Goal: Information Seeking & Learning: Find specific fact

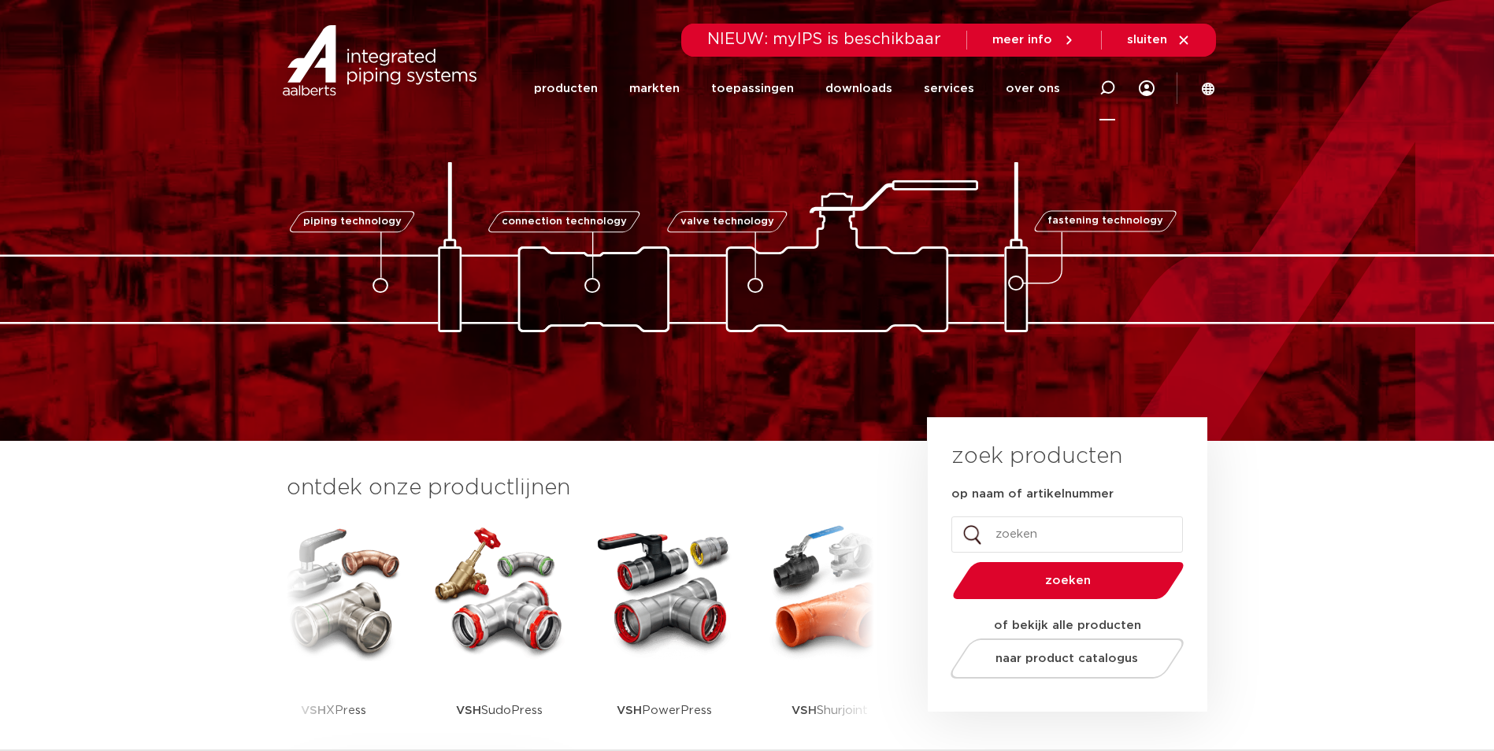
click at [1108, 92] on icon at bounding box center [1107, 88] width 16 height 16
paste input "123460742"
type input "123460742"
click button "Zoeken" at bounding box center [0, 0] width 0 height 0
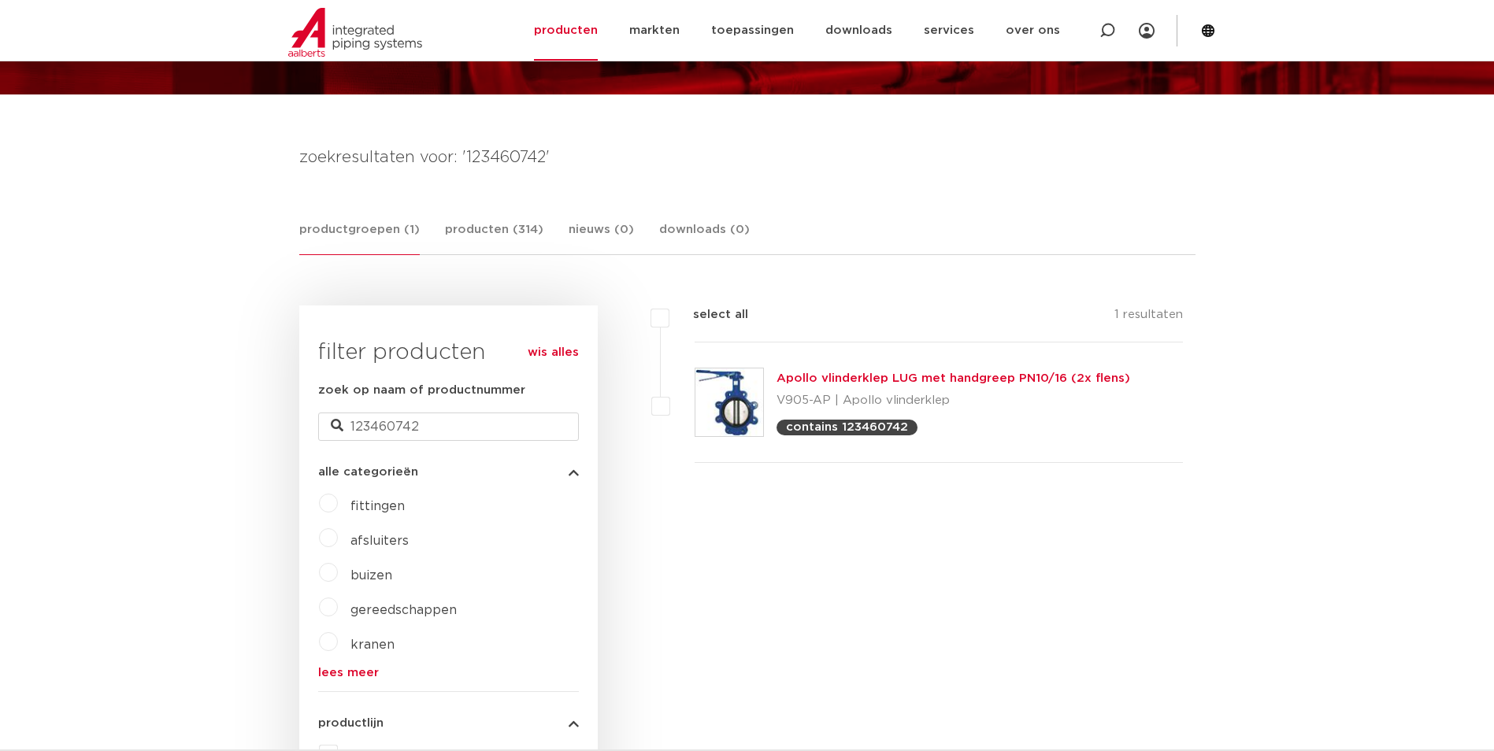
click at [723, 402] on img at bounding box center [729, 403] width 68 height 68
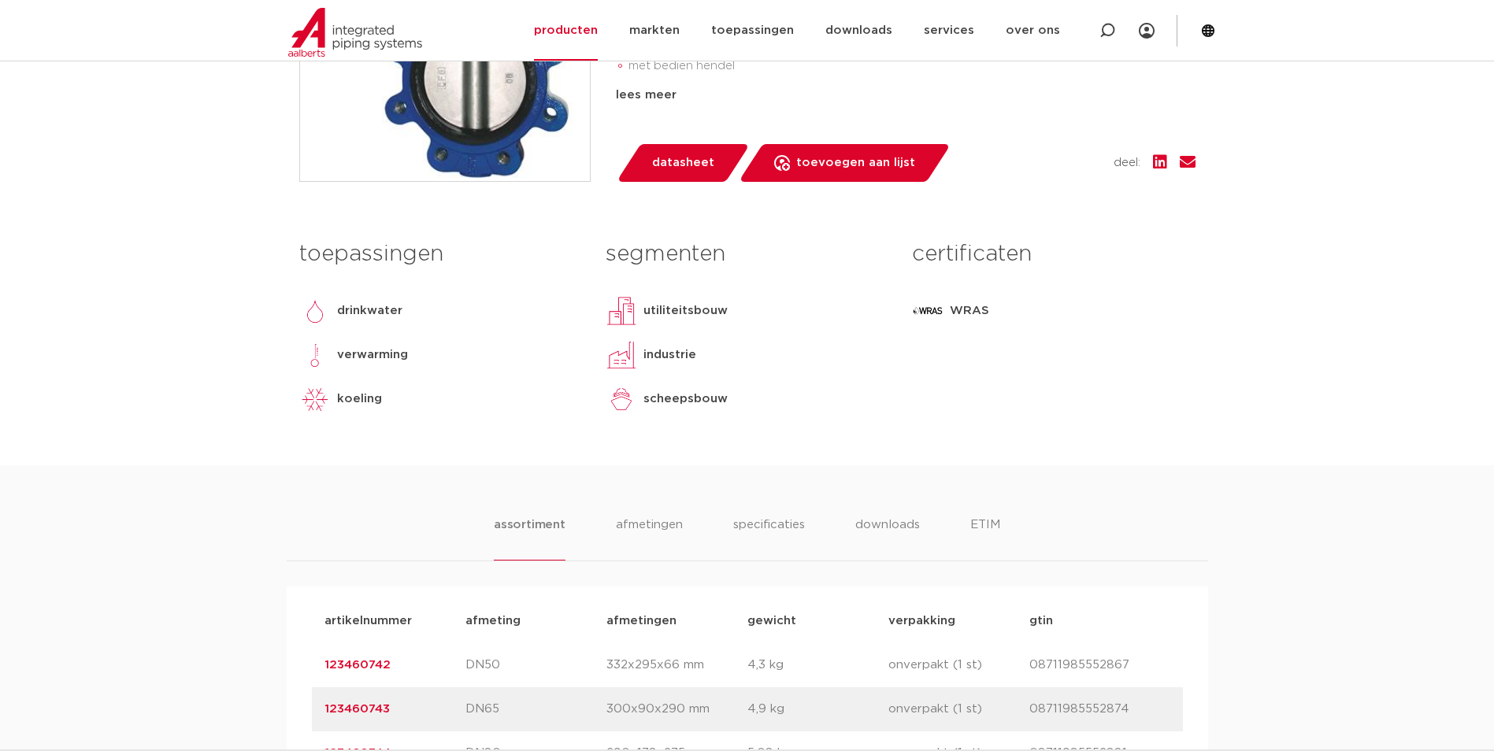
scroll to position [630, 0]
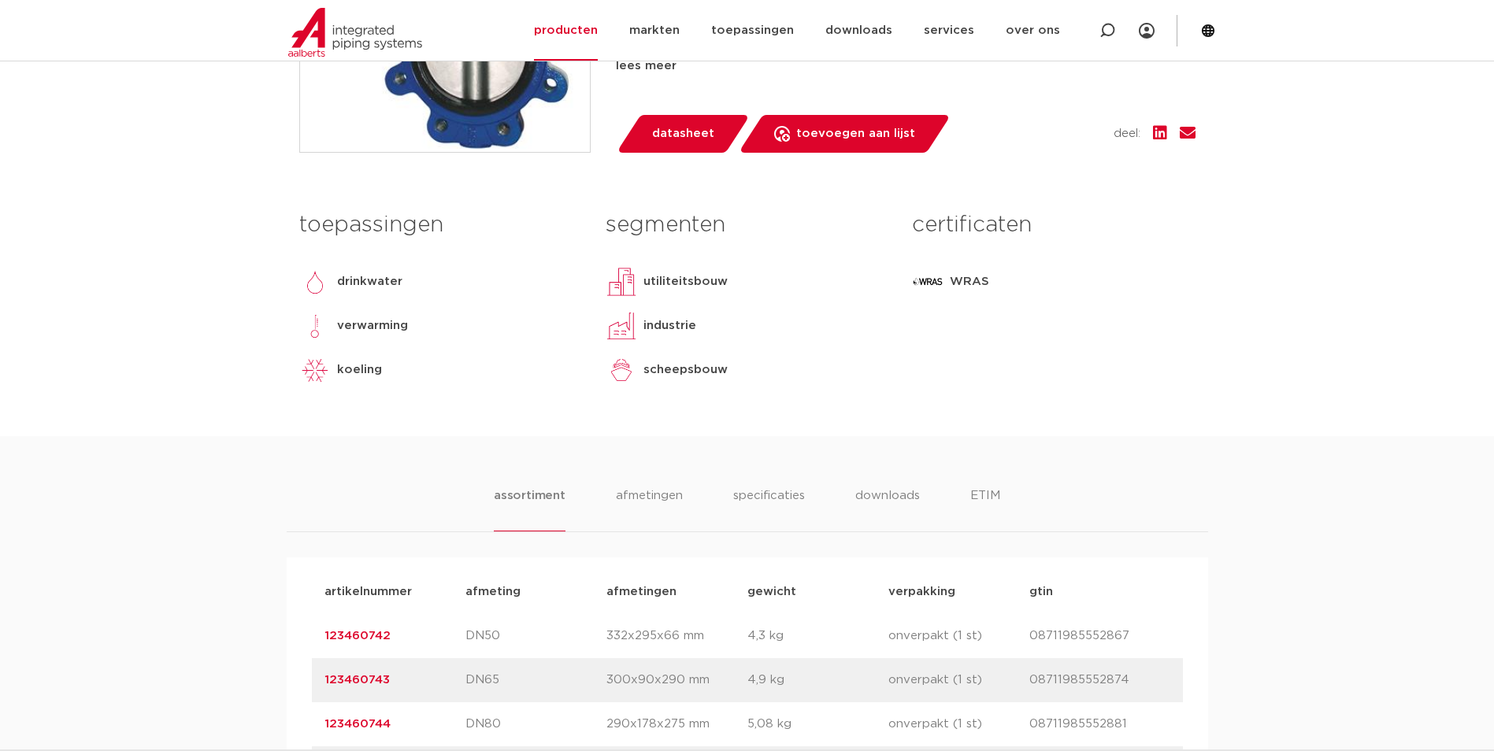
click at [354, 628] on p "123460742" at bounding box center [394, 636] width 141 height 19
click at [350, 632] on link "123460742" at bounding box center [357, 636] width 66 height 12
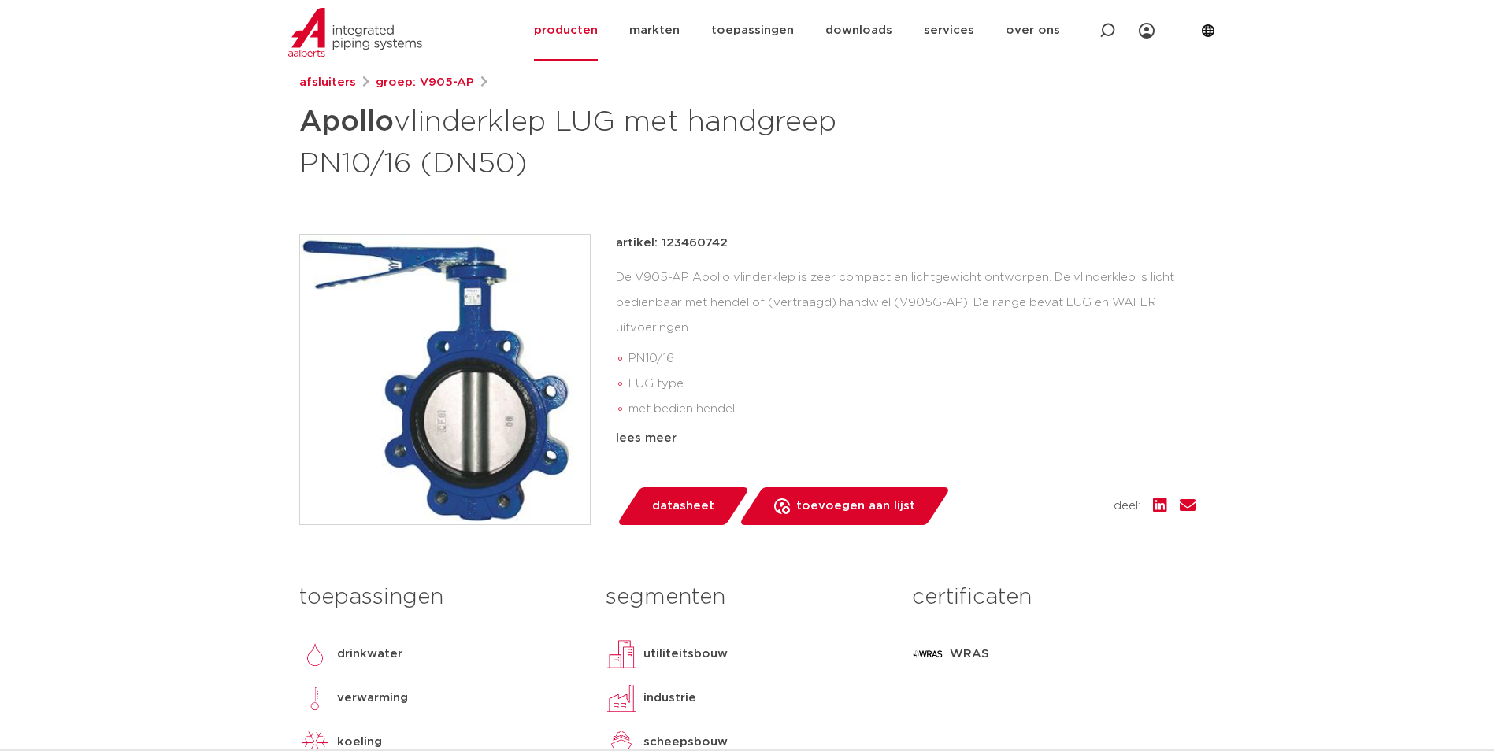
scroll to position [236, 0]
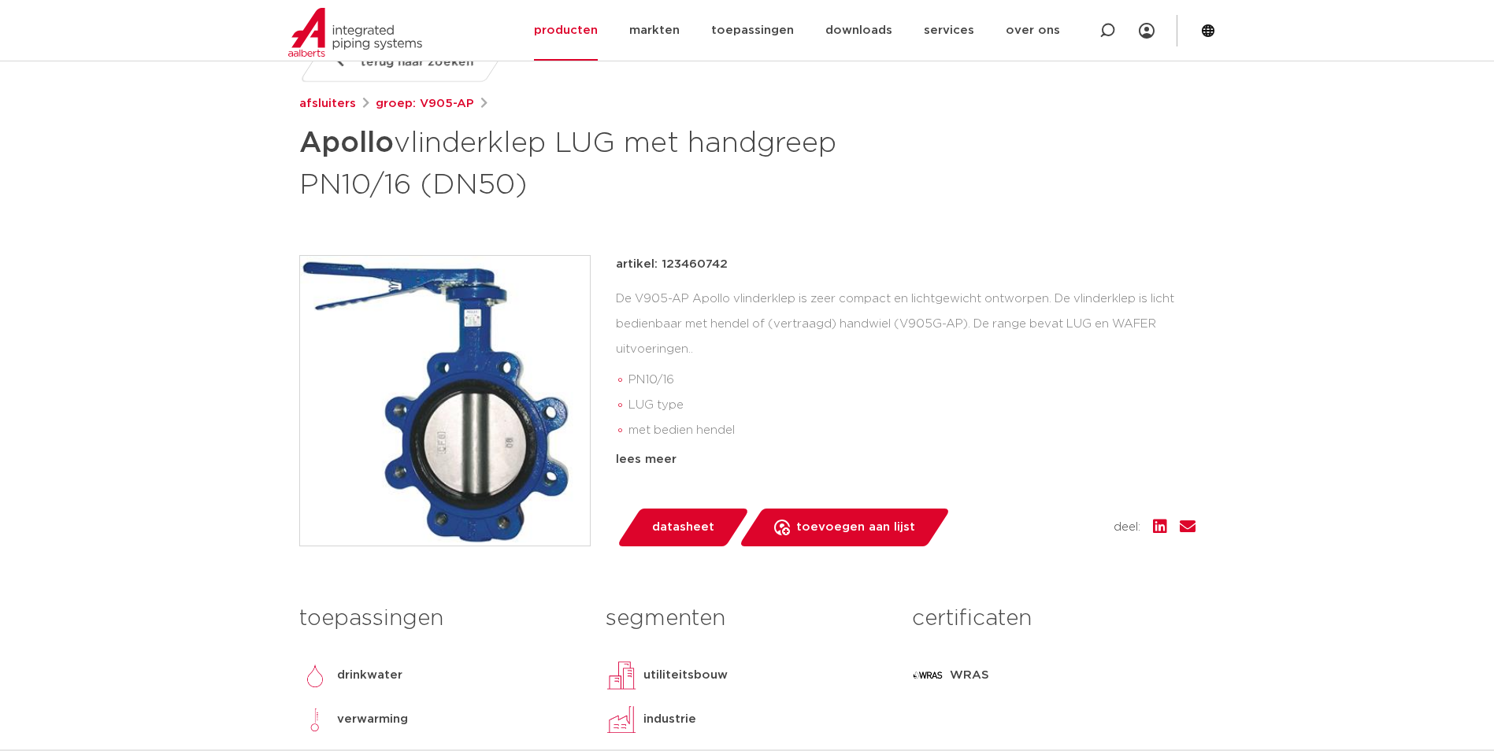
click at [444, 436] on img at bounding box center [445, 401] width 290 height 290
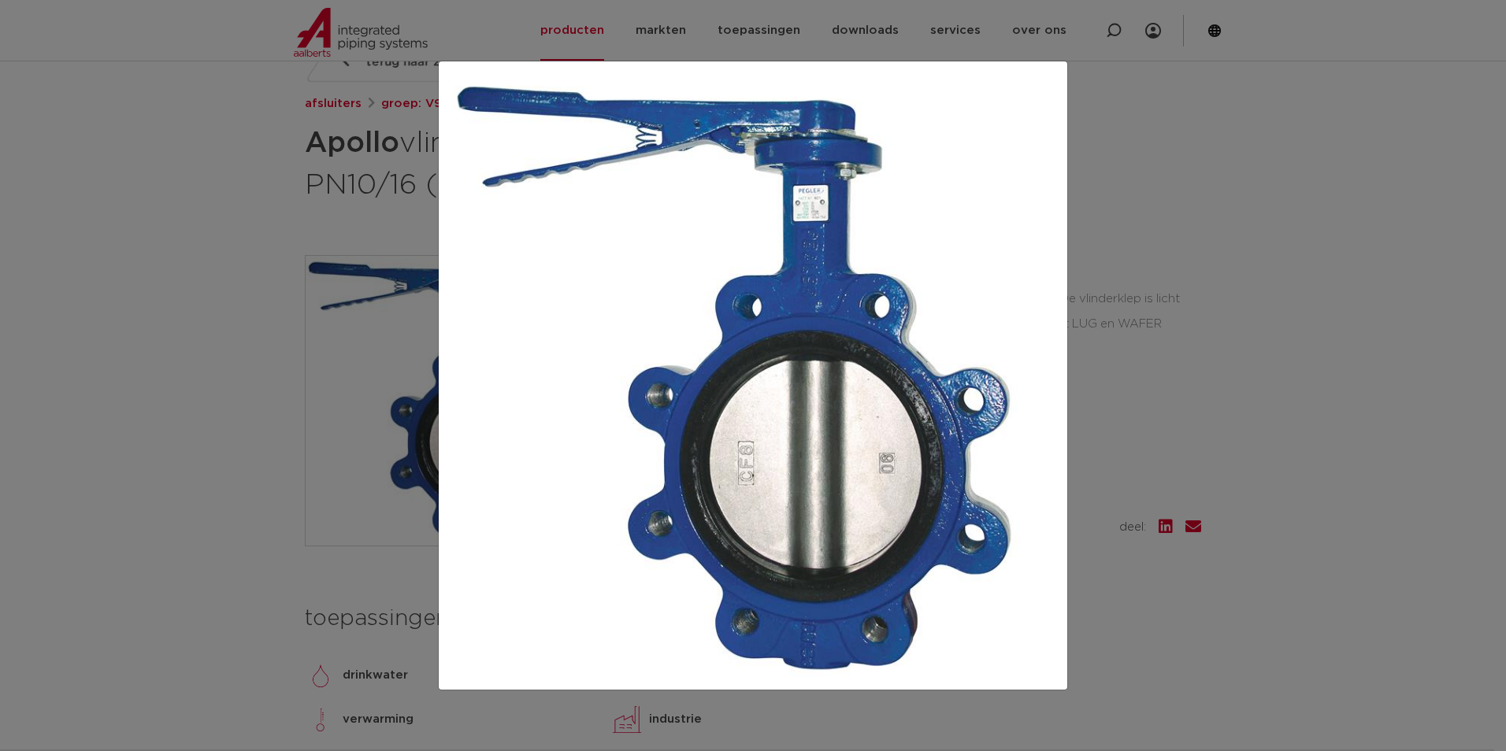
drag, startPoint x: 1495, startPoint y: 335, endPoint x: 1443, endPoint y: 310, distance: 58.1
click at [1493, 335] on div at bounding box center [753, 375] width 1506 height 751
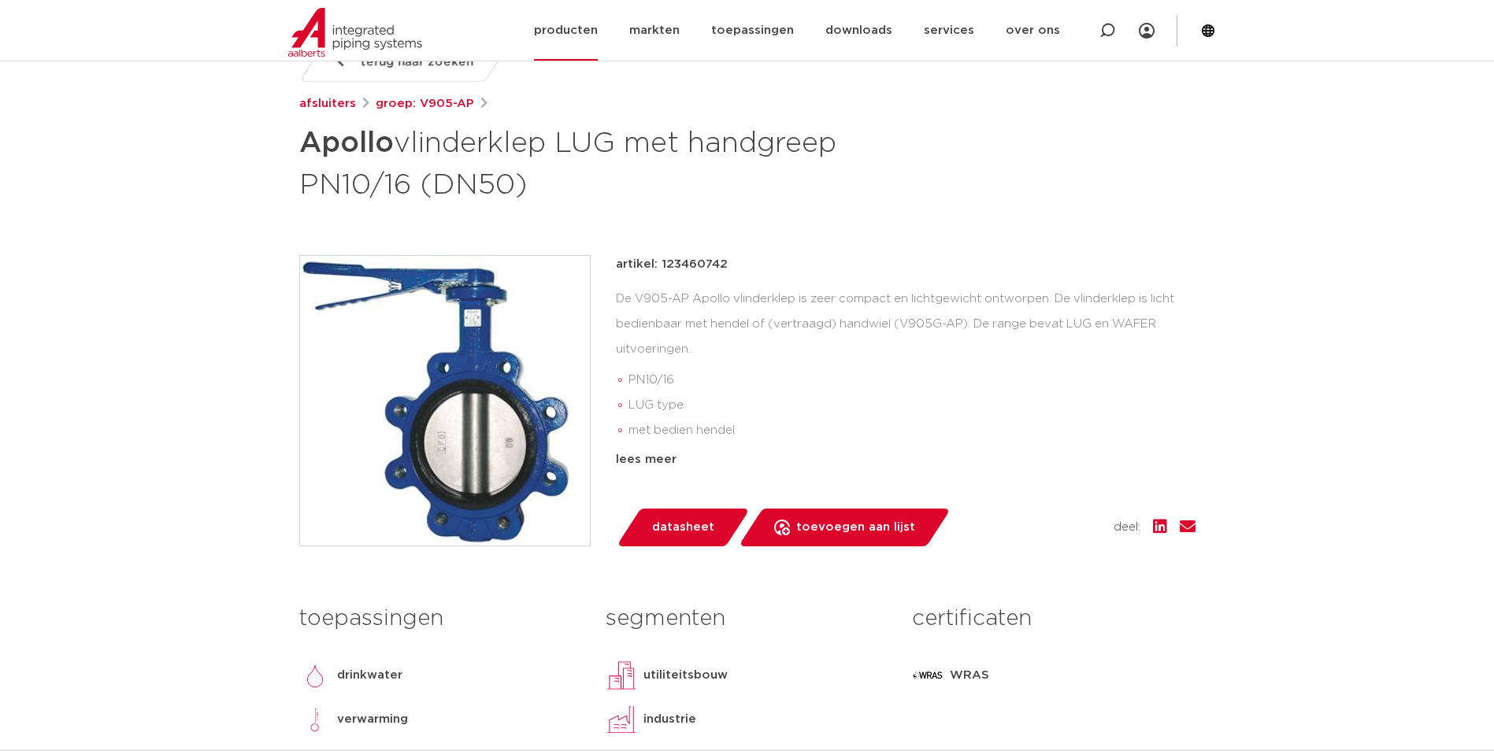
click at [1104, 23] on icon at bounding box center [1107, 31] width 16 height 16
click at [668, 39] on input "Zoeken" at bounding box center [871, 28] width 495 height 31
paste input "123460749"
type input "123460749"
click button "Zoeken" at bounding box center [0, 0] width 0 height 0
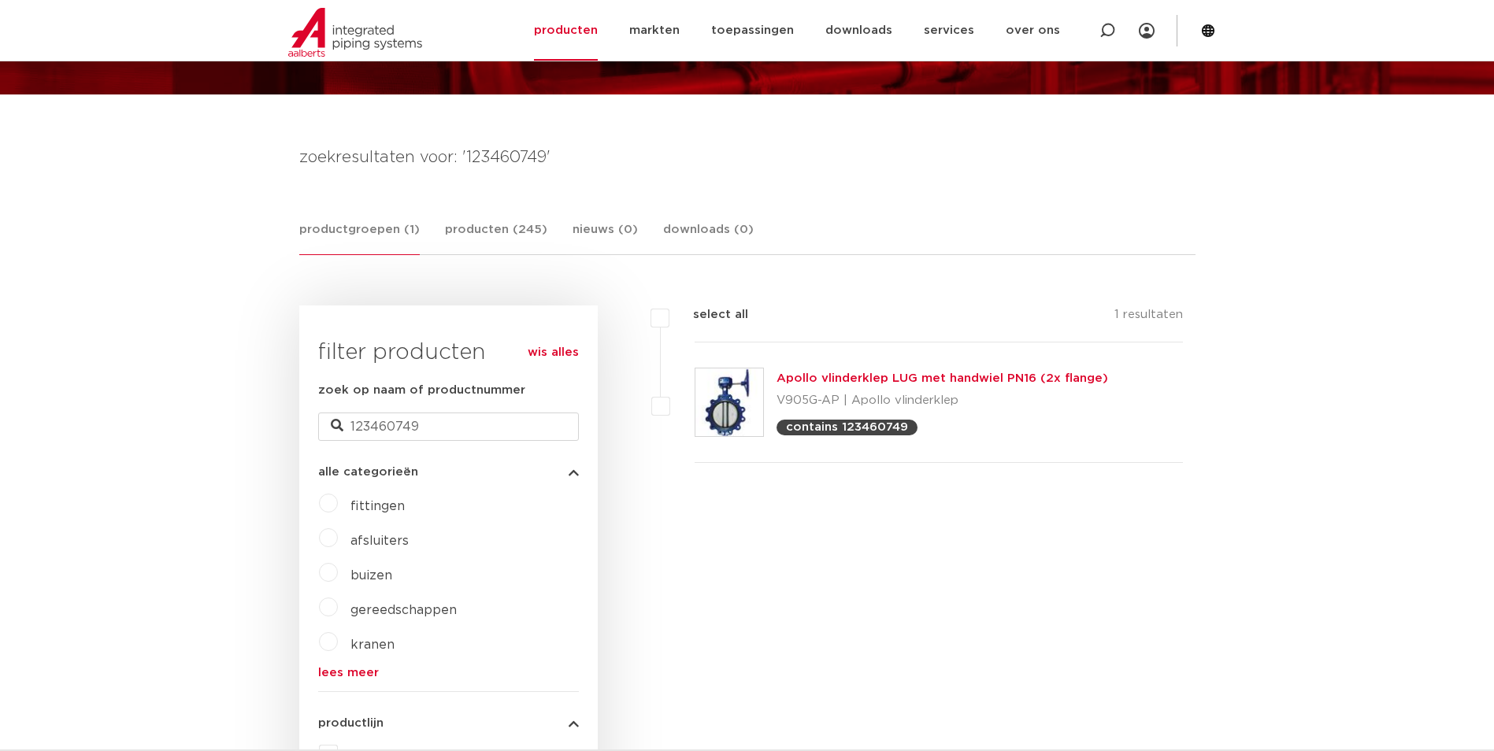
click at [728, 406] on img at bounding box center [729, 403] width 68 height 68
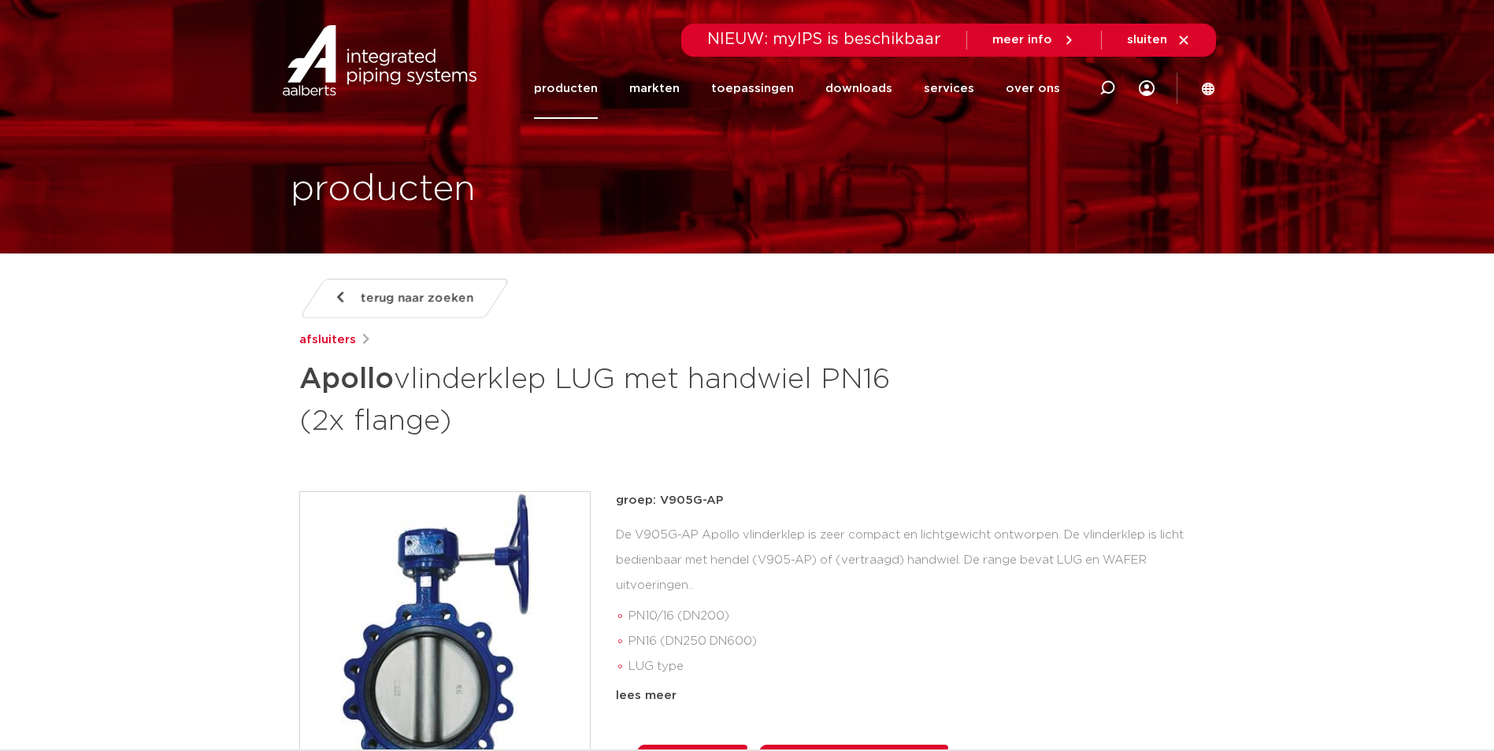
click at [497, 586] on img at bounding box center [445, 637] width 290 height 290
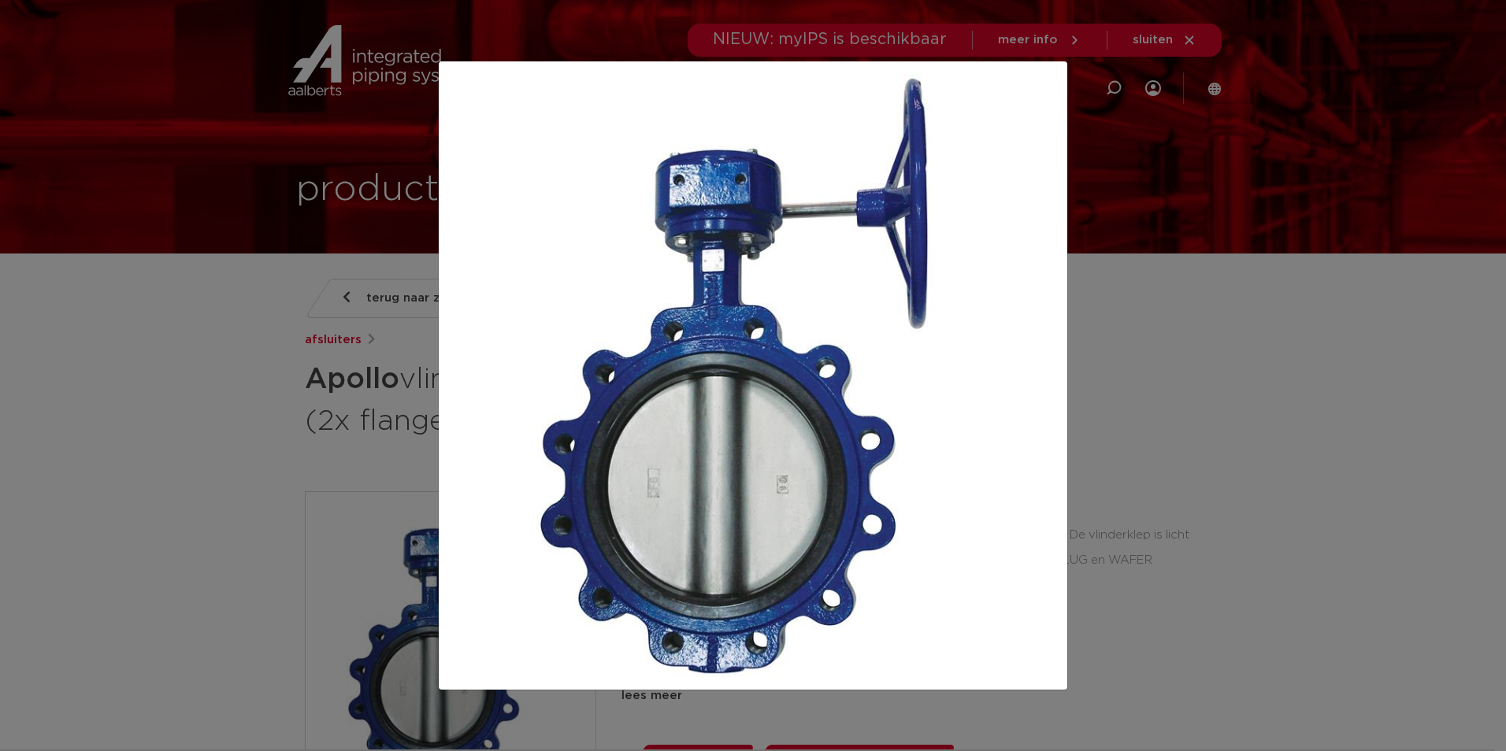
drag, startPoint x: 1187, startPoint y: 401, endPoint x: 1194, endPoint y: 350, distance: 50.8
click at [1198, 380] on div at bounding box center [753, 375] width 1506 height 751
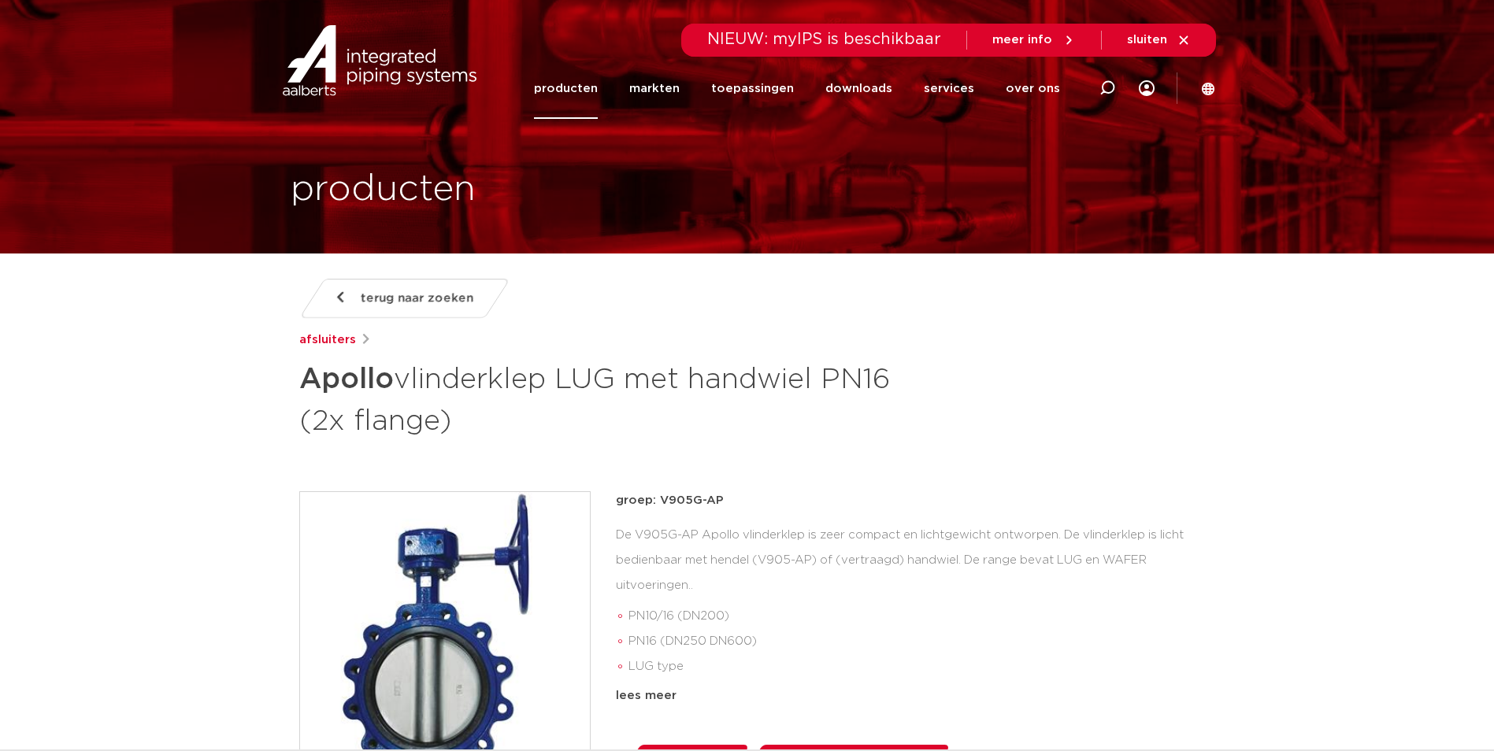
click at [1098, 91] on div at bounding box center [1107, 88] width 63 height 120
paste input "123460757"
type input "123460757"
click button "Zoeken" at bounding box center [0, 0] width 0 height 0
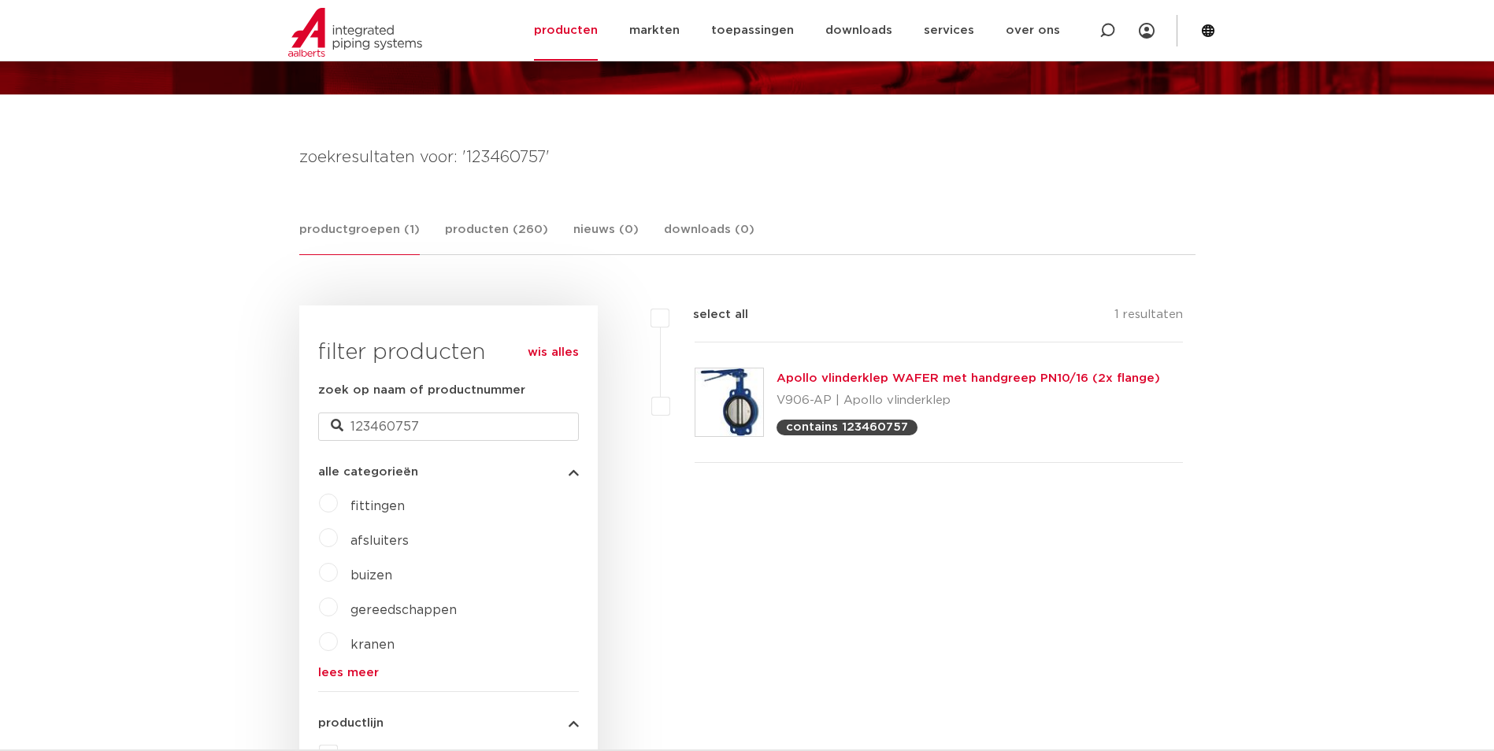
click at [704, 371] on img at bounding box center [729, 403] width 68 height 68
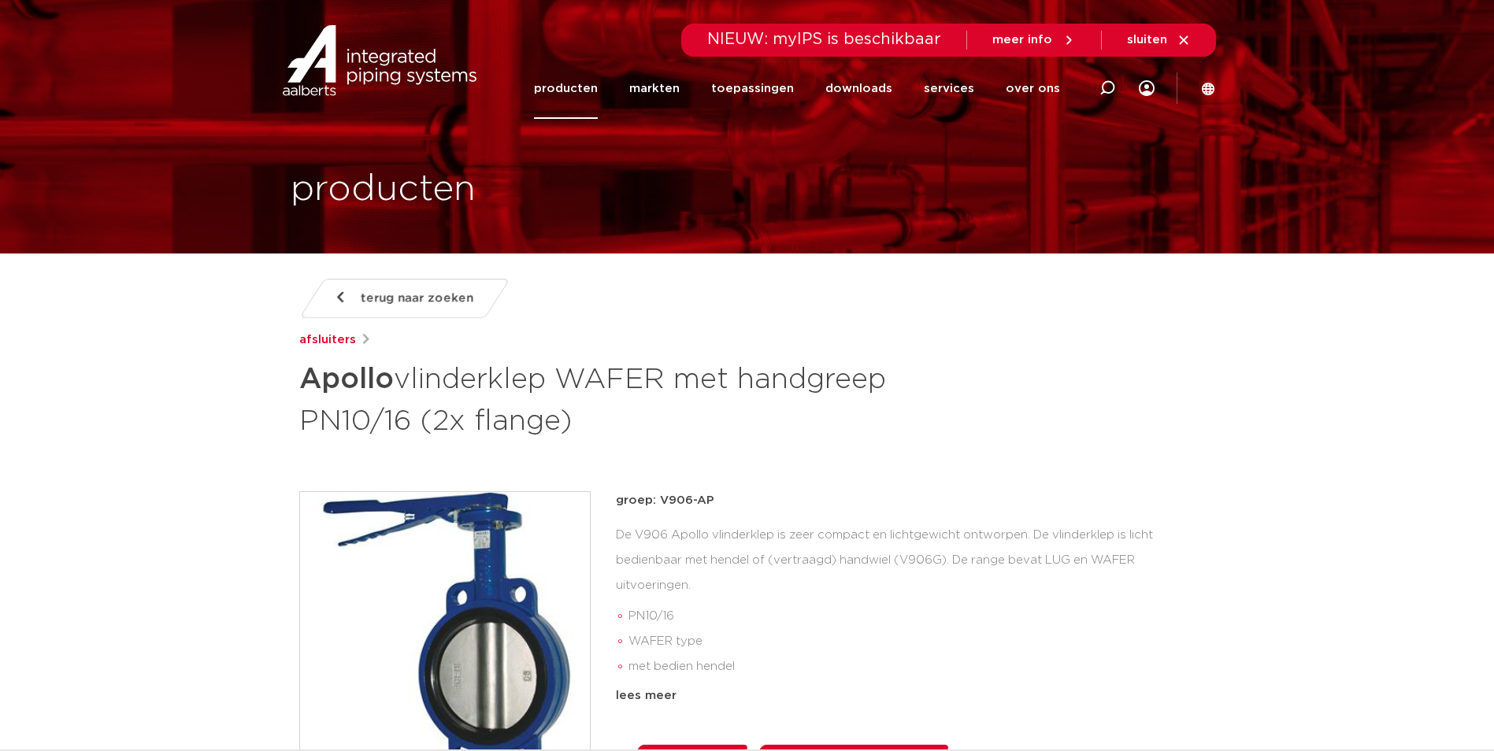
click at [513, 544] on img at bounding box center [445, 637] width 290 height 290
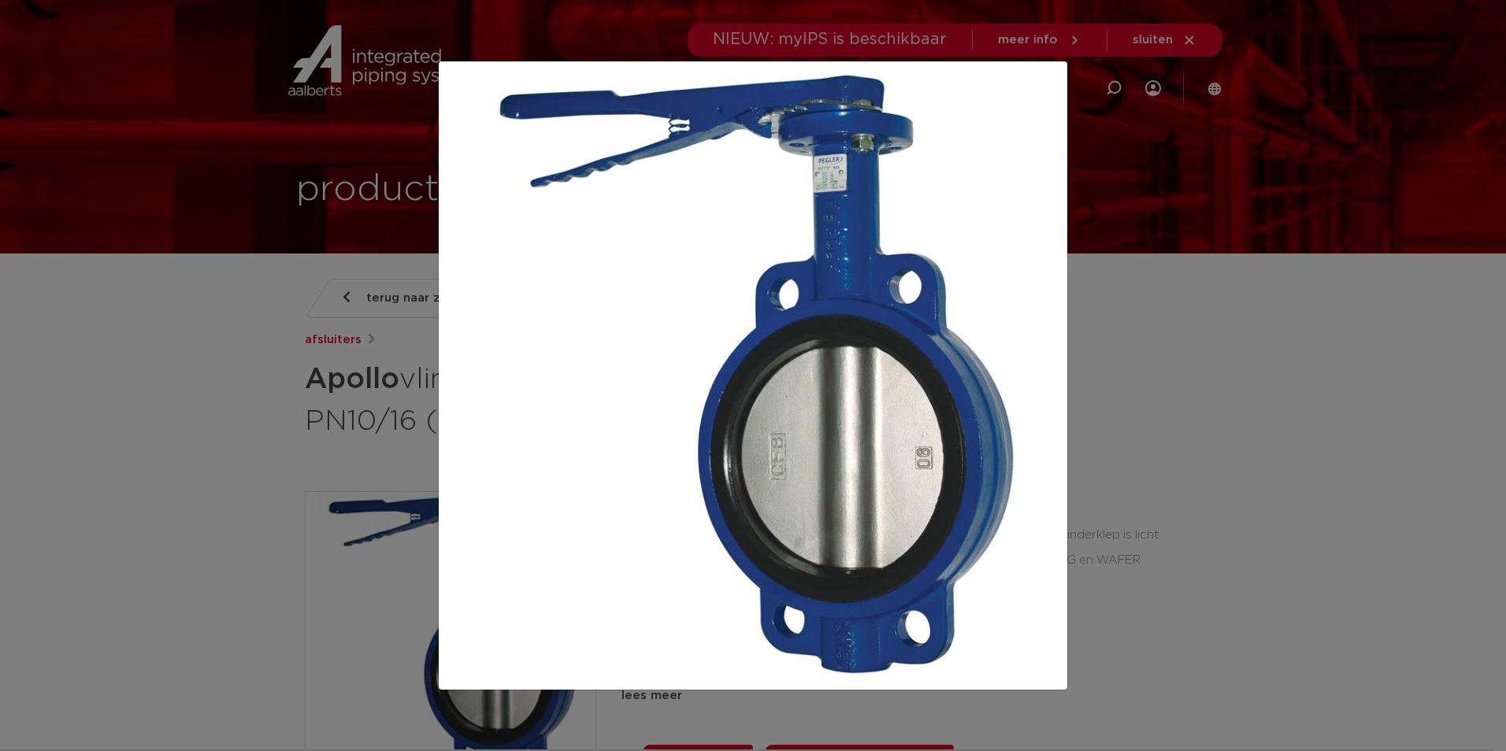
drag, startPoint x: 1443, startPoint y: 339, endPoint x: 1426, endPoint y: 315, distance: 29.3
click at [1428, 319] on div at bounding box center [753, 375] width 1506 height 751
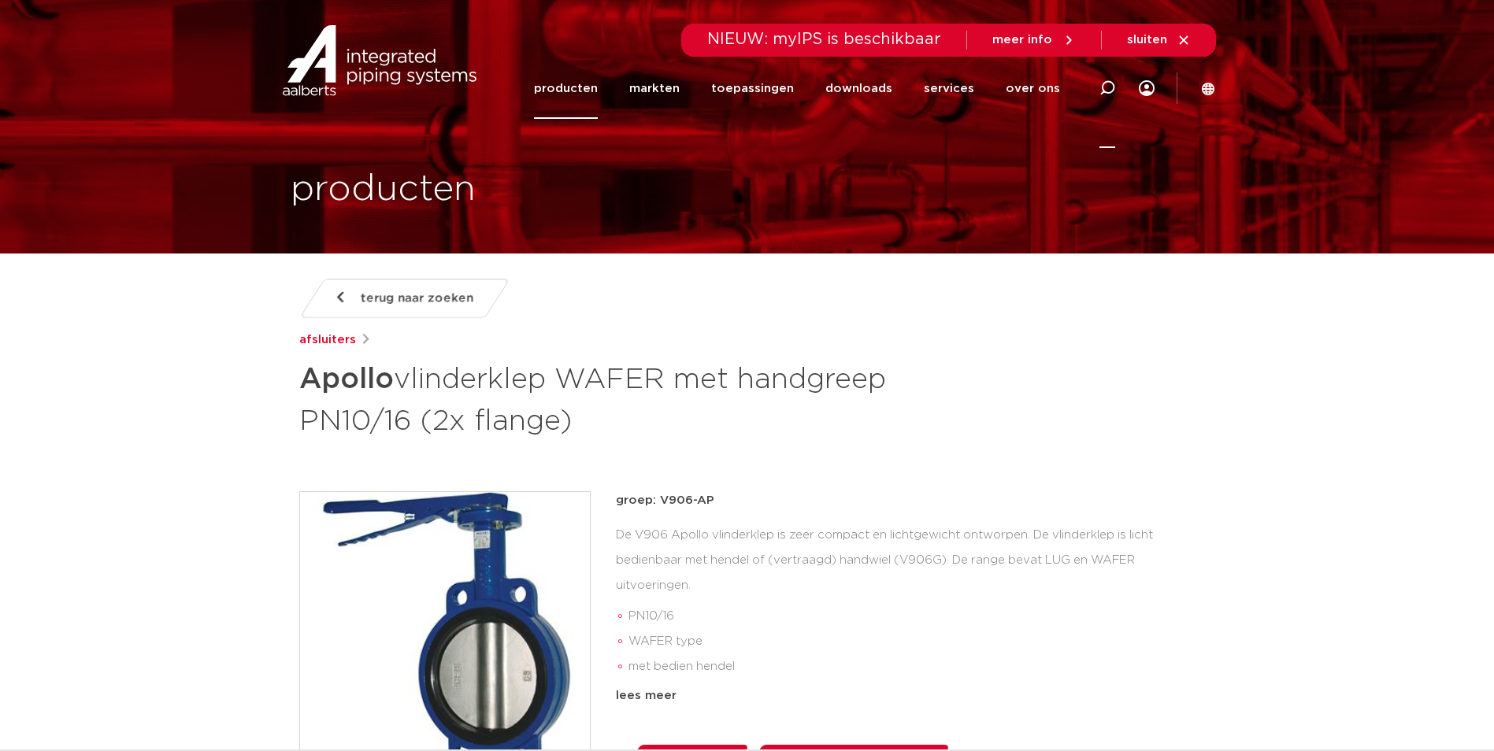
click at [1113, 86] on icon at bounding box center [1107, 88] width 16 height 16
click at [688, 96] on input "Zoeken" at bounding box center [869, 85] width 495 height 31
click at [688, 95] on input "Zoeken" at bounding box center [869, 85] width 495 height 31
click at [713, 72] on input "Zoeken" at bounding box center [869, 85] width 495 height 31
click at [697, 85] on input "Zoeken" at bounding box center [869, 85] width 495 height 31
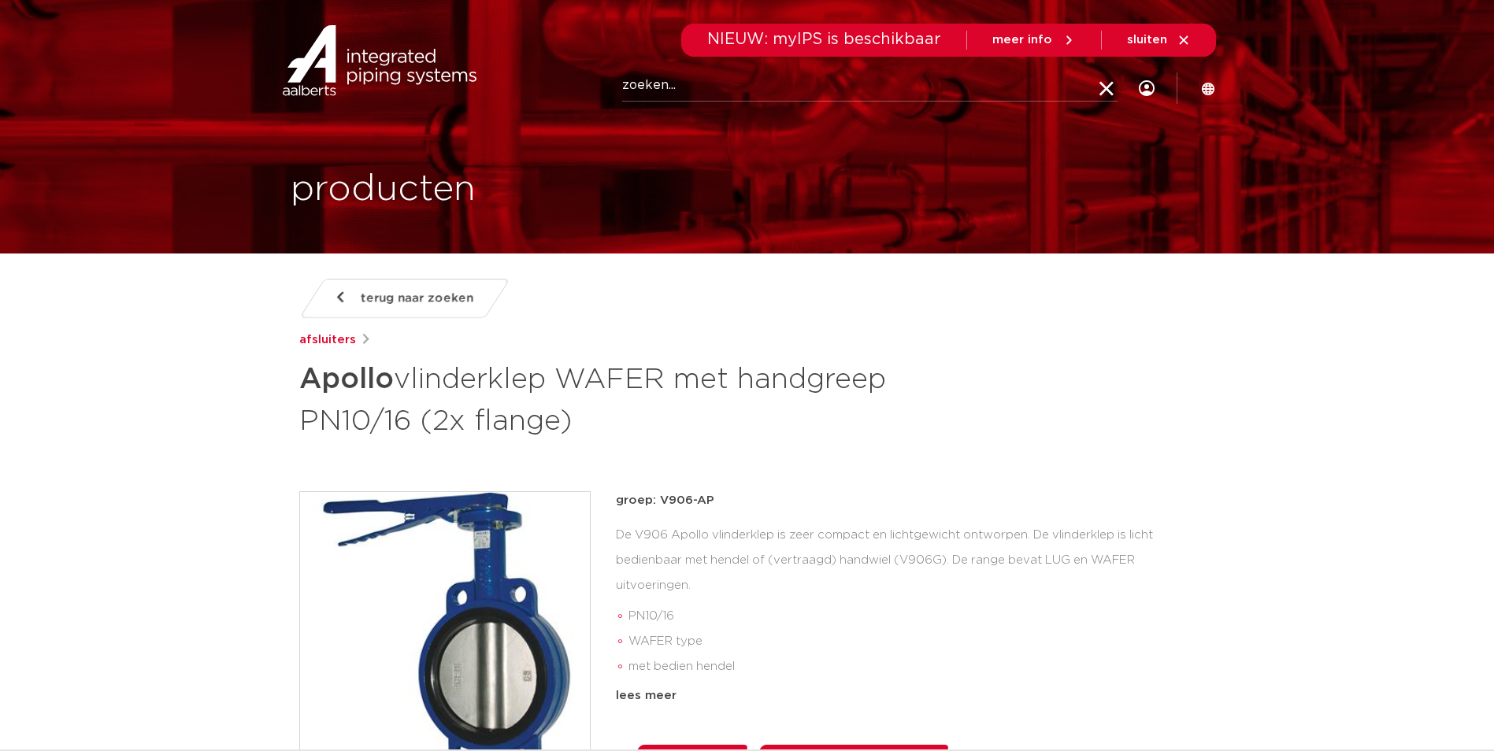
paste input "123460764"
click button "Zoeken" at bounding box center [0, 0] width 0 height 0
type input "123460764."
click button "Zoeken" at bounding box center [0, 0] width 0 height 0
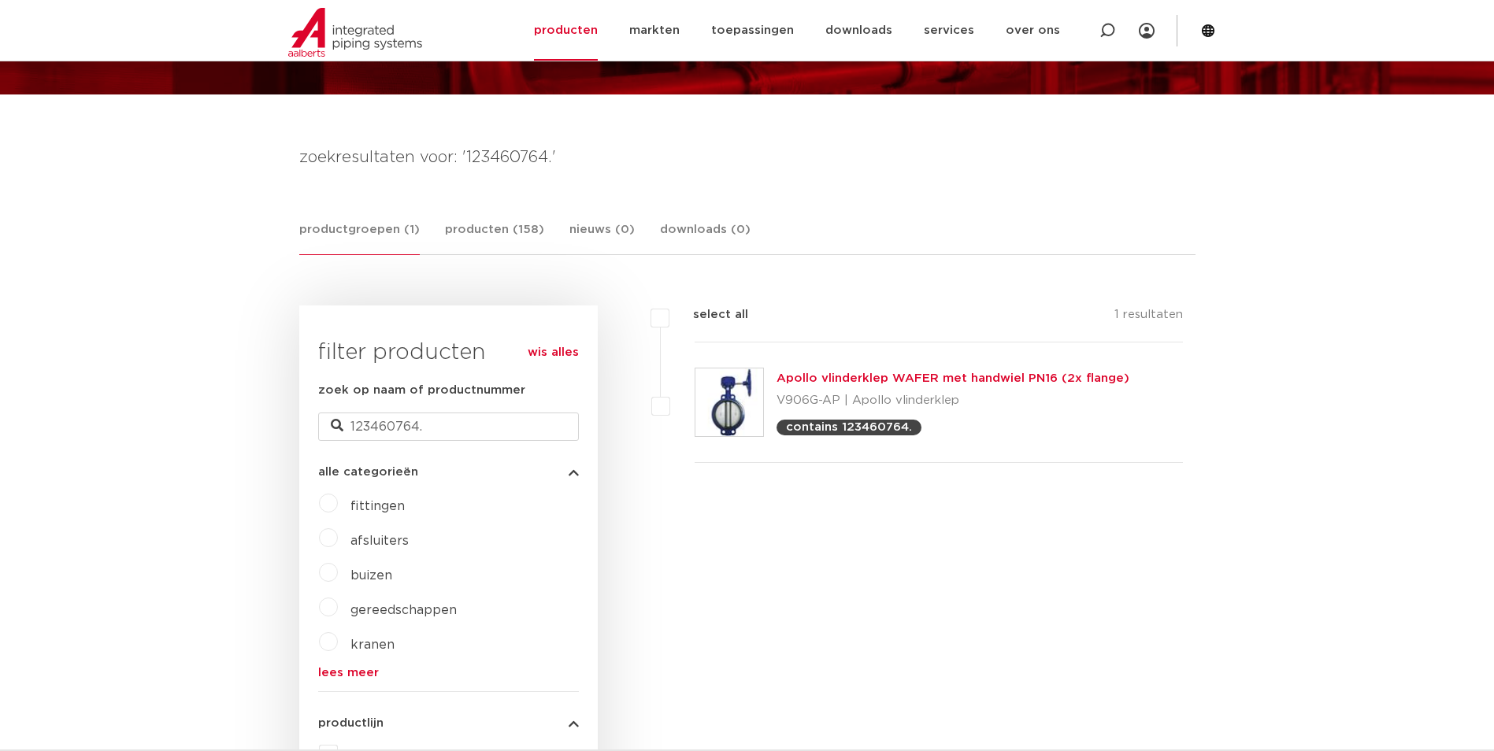
click at [713, 383] on img at bounding box center [729, 403] width 68 height 68
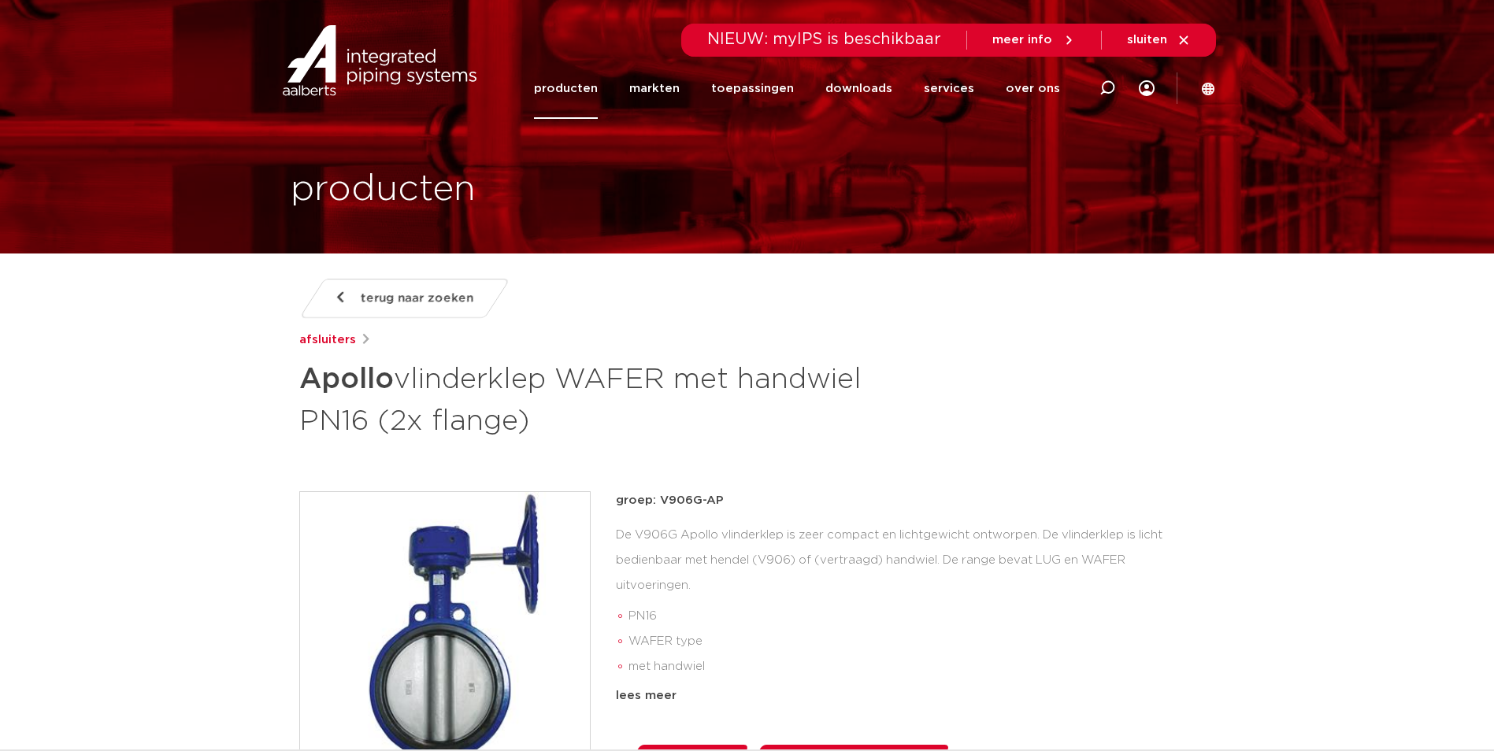
click at [455, 599] on img at bounding box center [445, 637] width 290 height 290
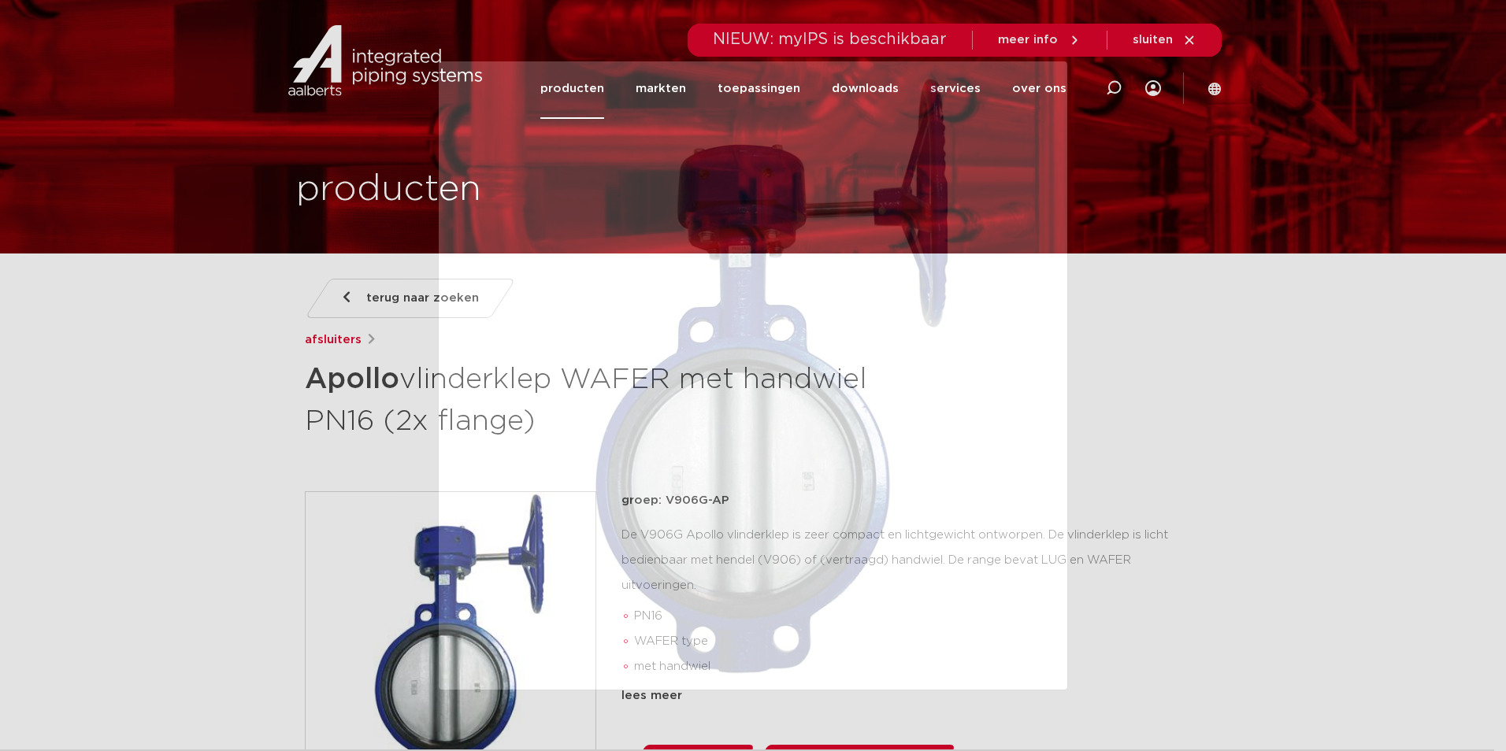
drag, startPoint x: 1077, startPoint y: 207, endPoint x: 869, endPoint y: 271, distance: 218.2
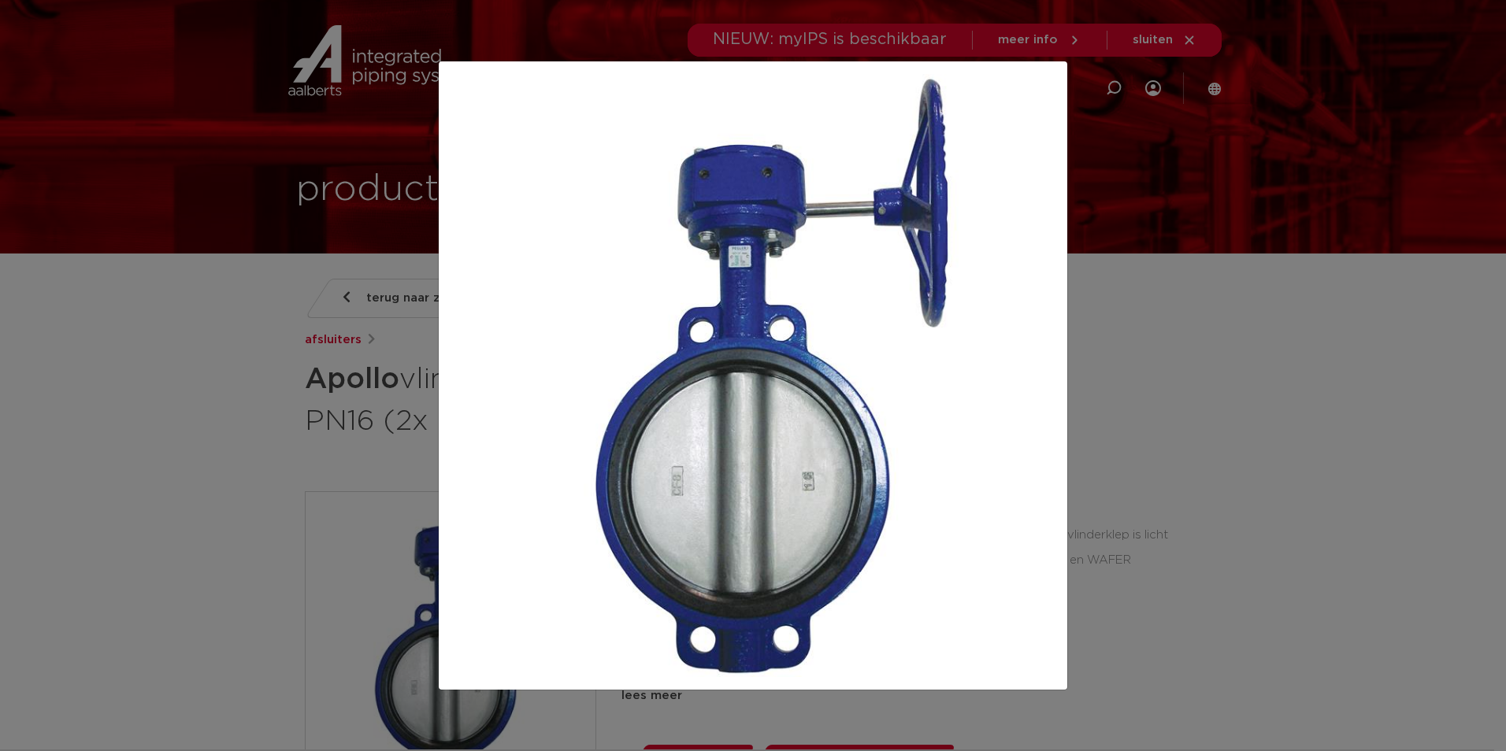
click at [1296, 457] on div at bounding box center [753, 375] width 1506 height 751
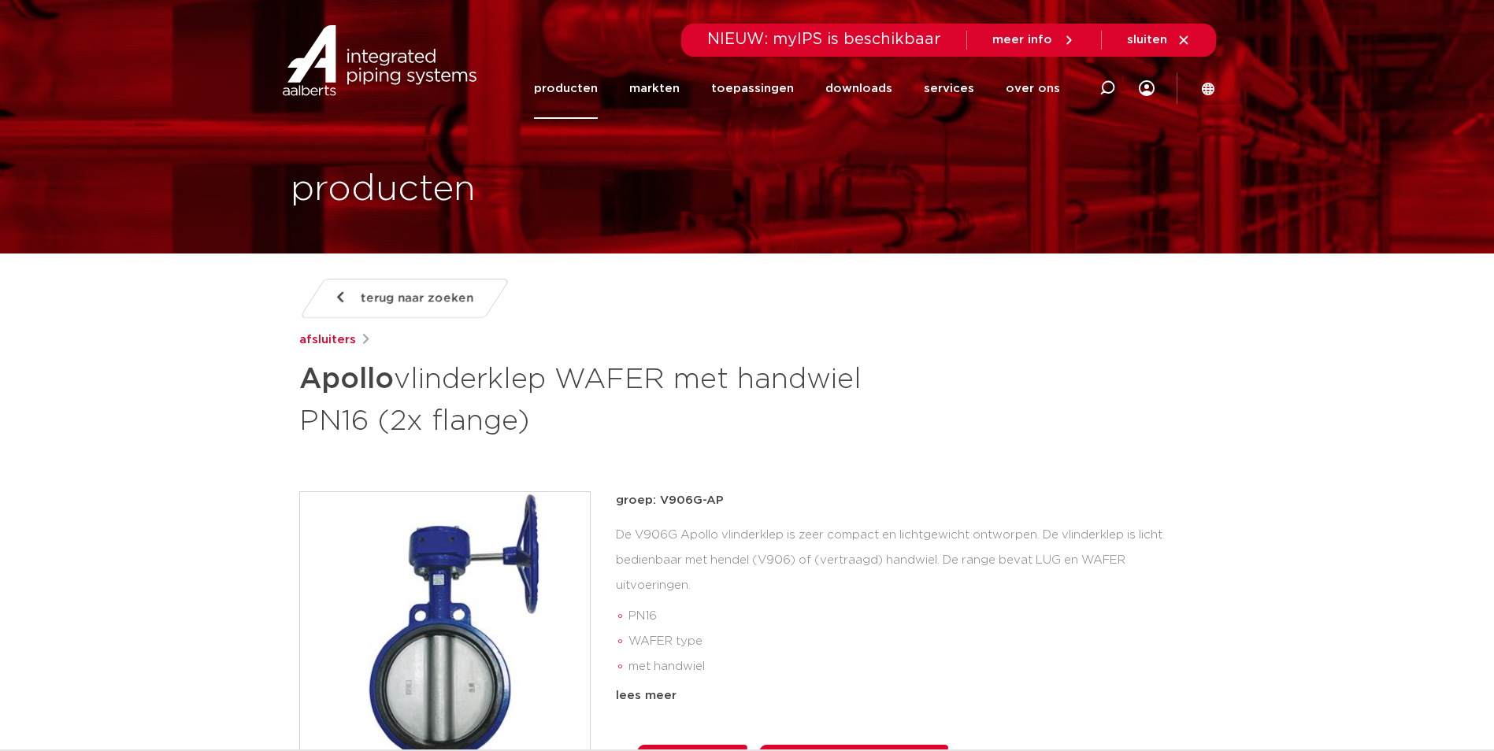
click at [1083, 91] on div at bounding box center [1107, 88] width 63 height 120
paste input "150016"
type input "150016"
click button "Zoeken" at bounding box center [0, 0] width 0 height 0
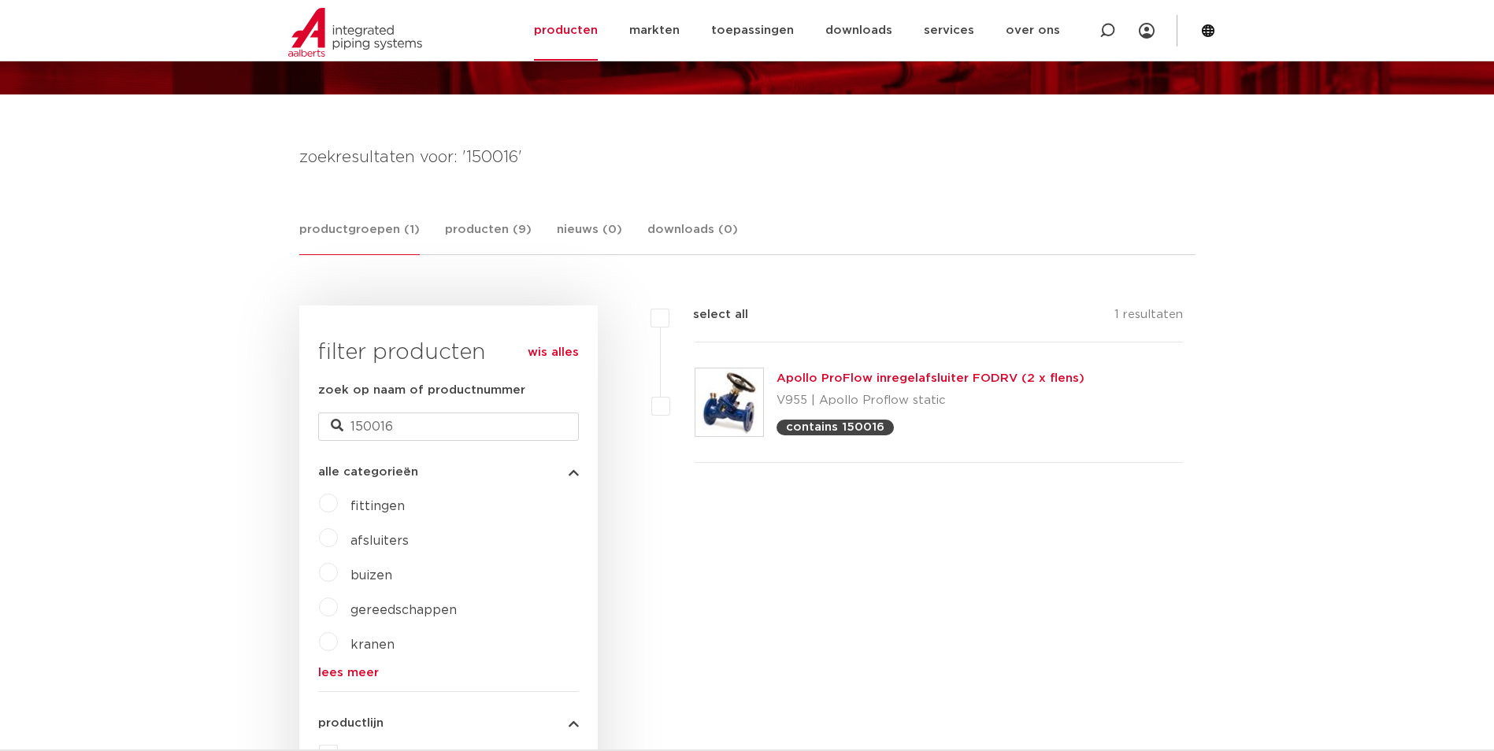
click at [728, 391] on img at bounding box center [729, 403] width 68 height 68
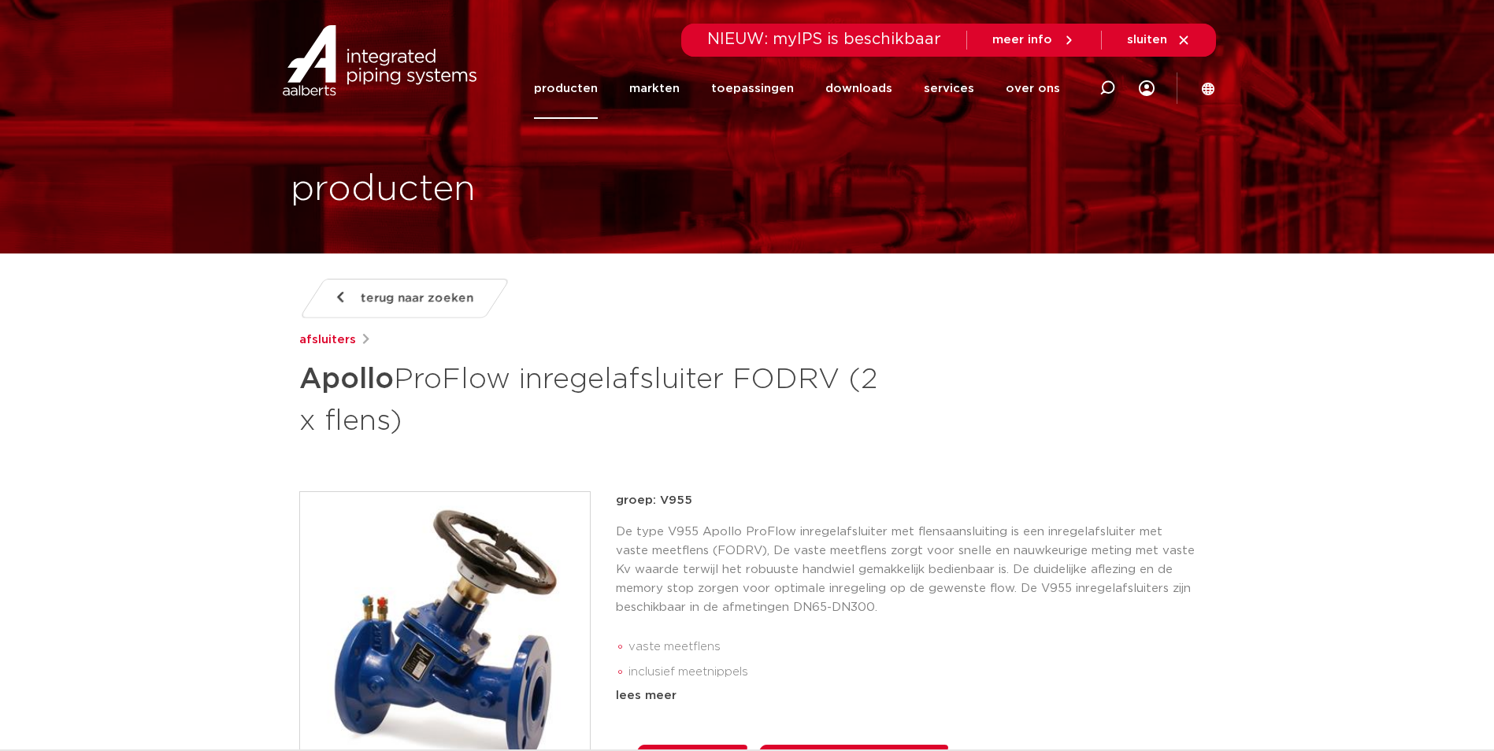
click at [428, 646] on img at bounding box center [445, 637] width 290 height 290
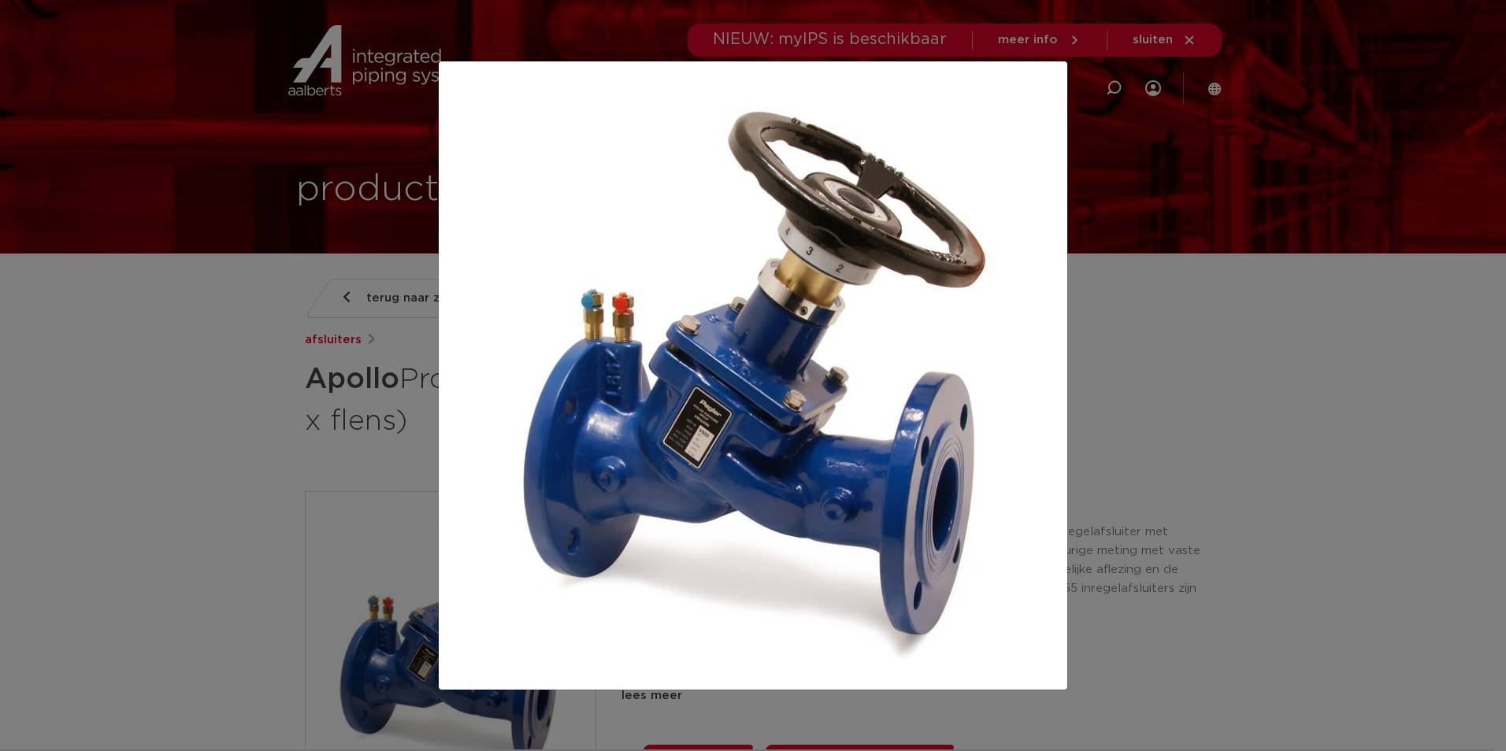
click at [1235, 398] on div at bounding box center [753, 375] width 1506 height 751
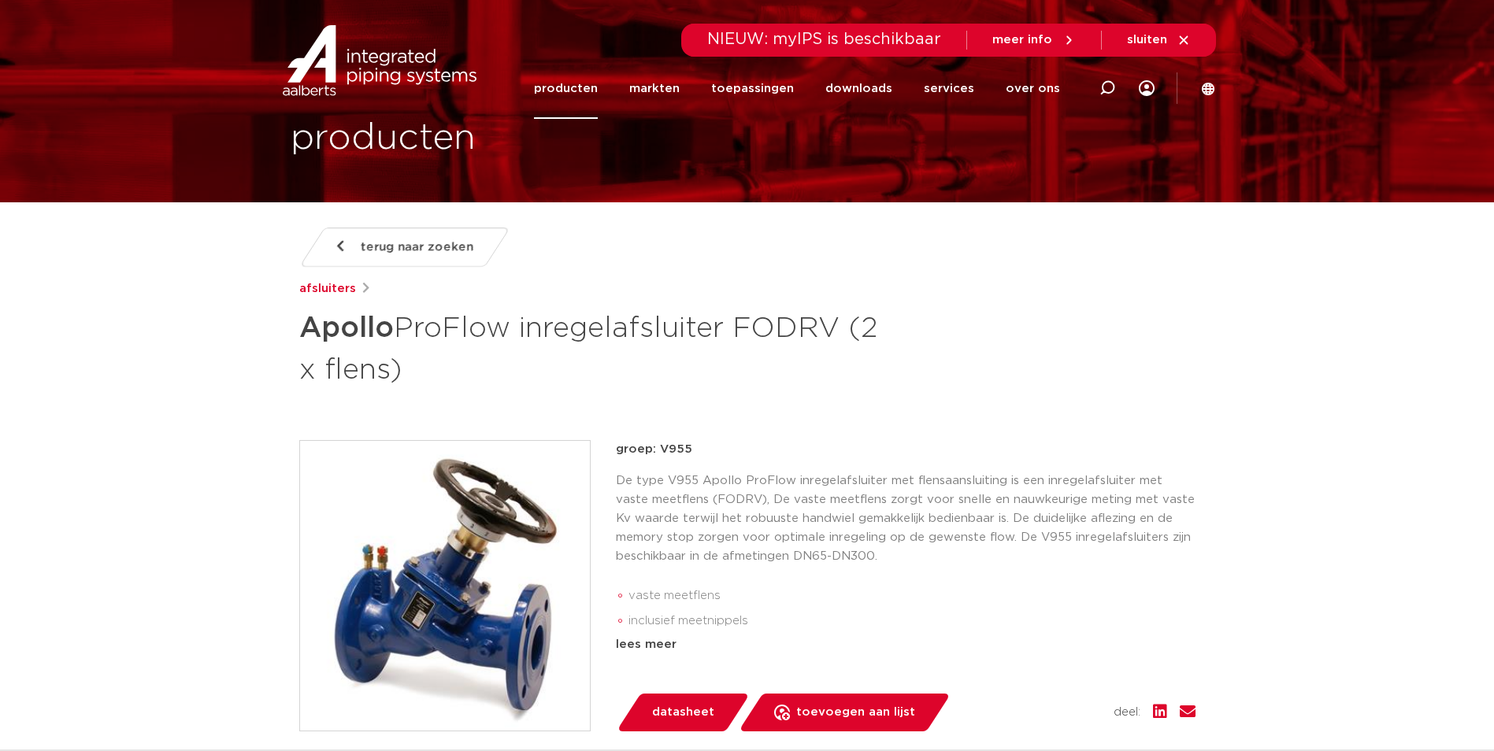
scroll to position [79, 0]
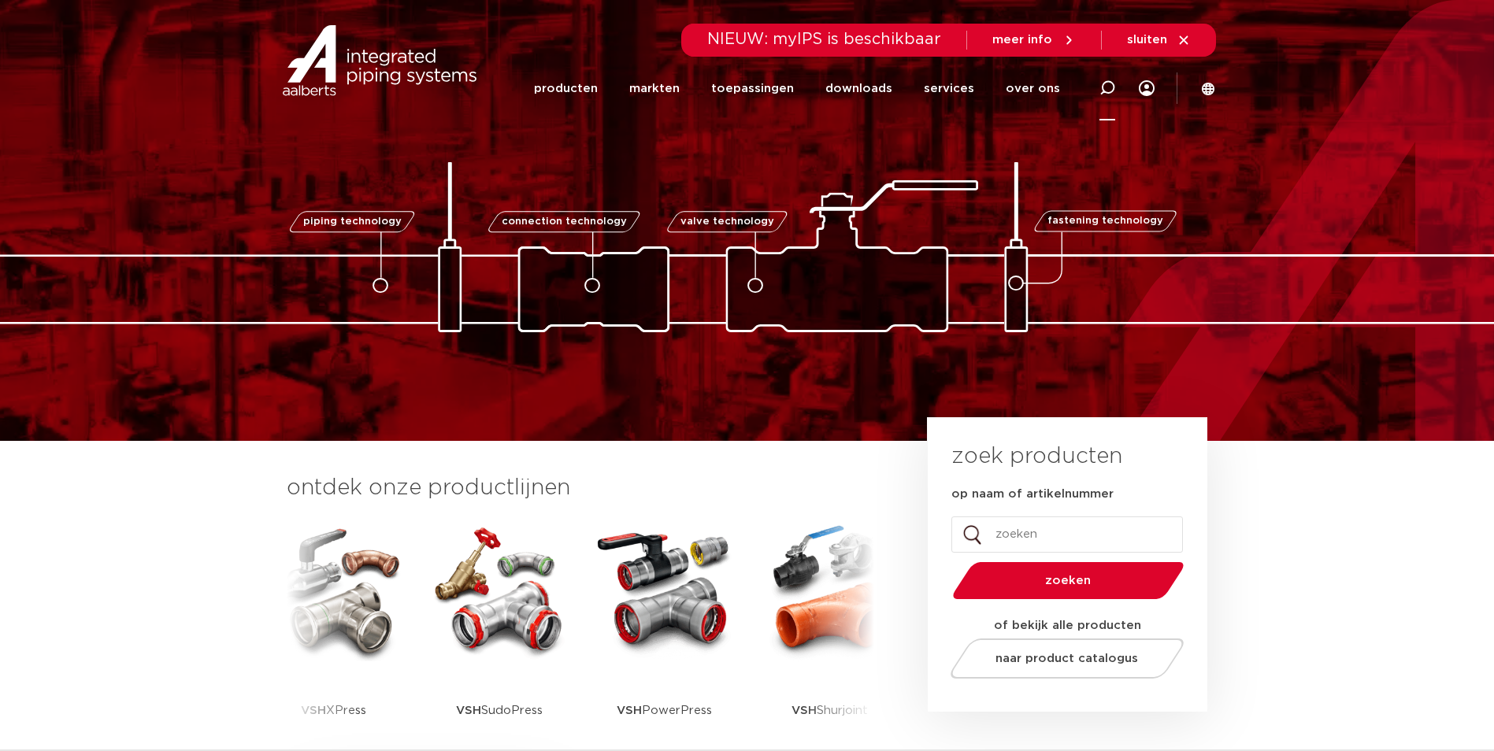
click at [1100, 84] on icon at bounding box center [1107, 88] width 16 height 16
click at [826, 97] on input "Zoeken" at bounding box center [869, 85] width 495 height 31
paste input "123460742"
type input "123460742"
click button "Zoeken" at bounding box center [0, 0] width 0 height 0
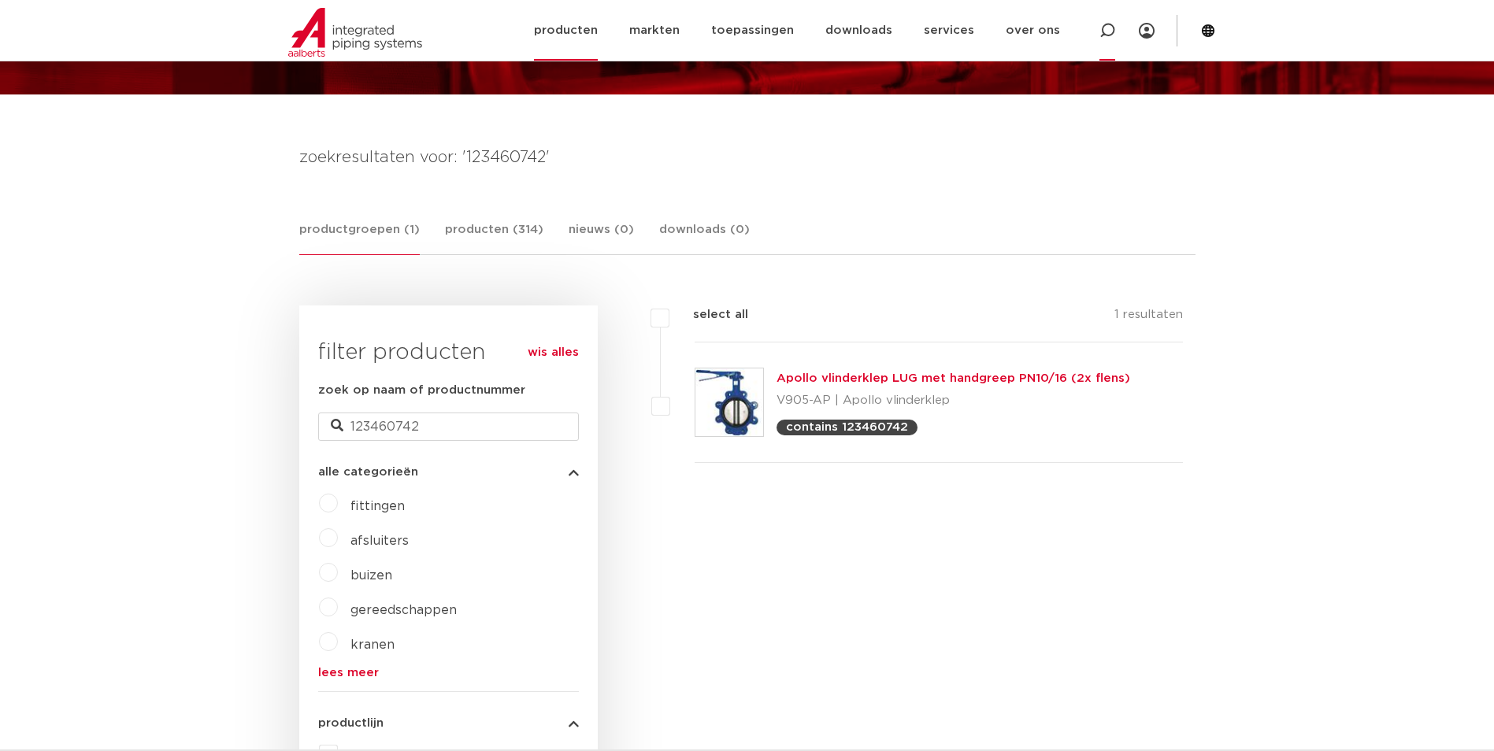
click at [1106, 27] on icon at bounding box center [1107, 31] width 16 height 16
click at [665, 32] on input "Zoeken" at bounding box center [871, 28] width 495 height 31
paste input "123460749"
type input "123460749"
click button "Zoeken" at bounding box center [0, 0] width 0 height 0
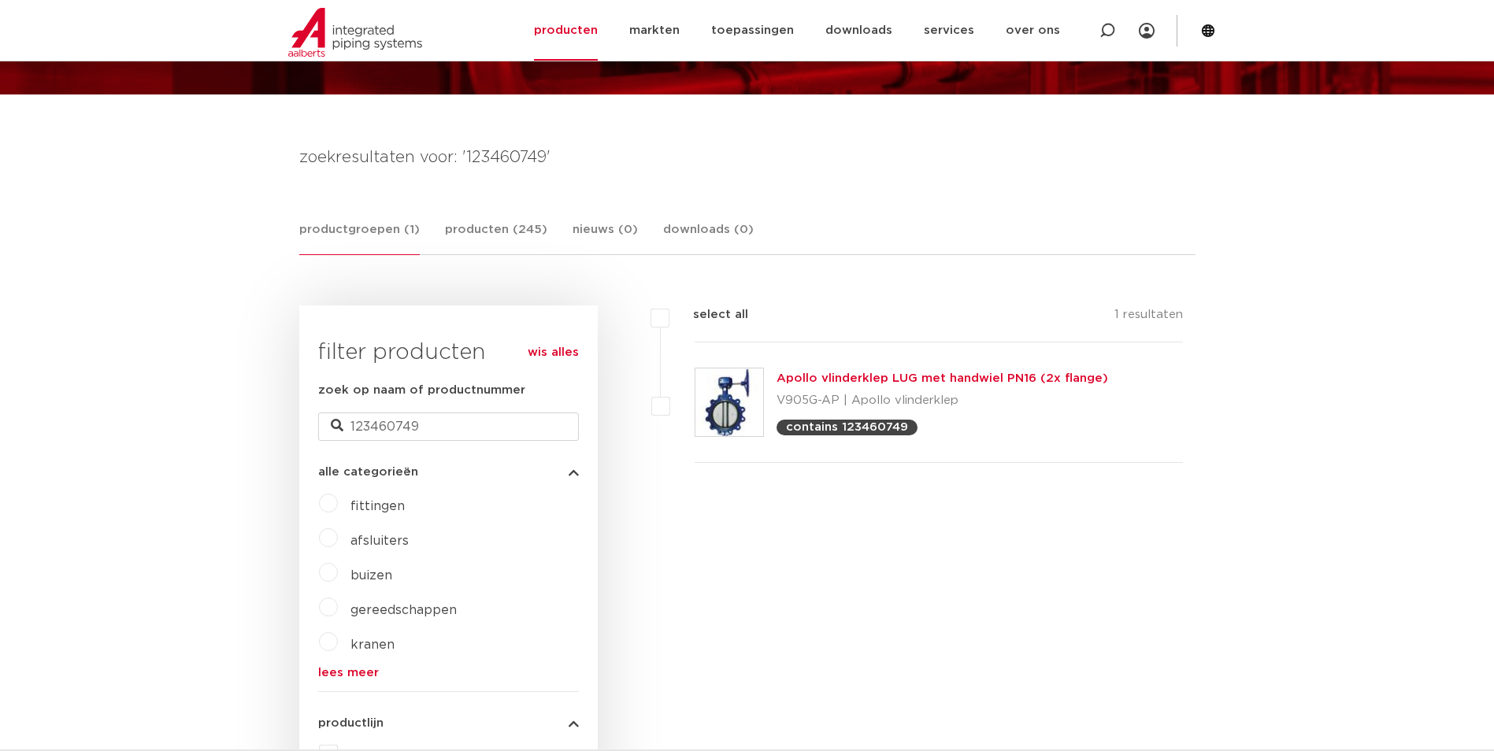
drag, startPoint x: 839, startPoint y: 400, endPoint x: 778, endPoint y: 398, distance: 60.7
click at [778, 398] on p "V905G-AP | Apollo vlinderklep" at bounding box center [941, 400] width 331 height 25
copy p "V905G-AP"
click at [1111, 32] on icon at bounding box center [1107, 31] width 16 height 16
paste input "123460757"
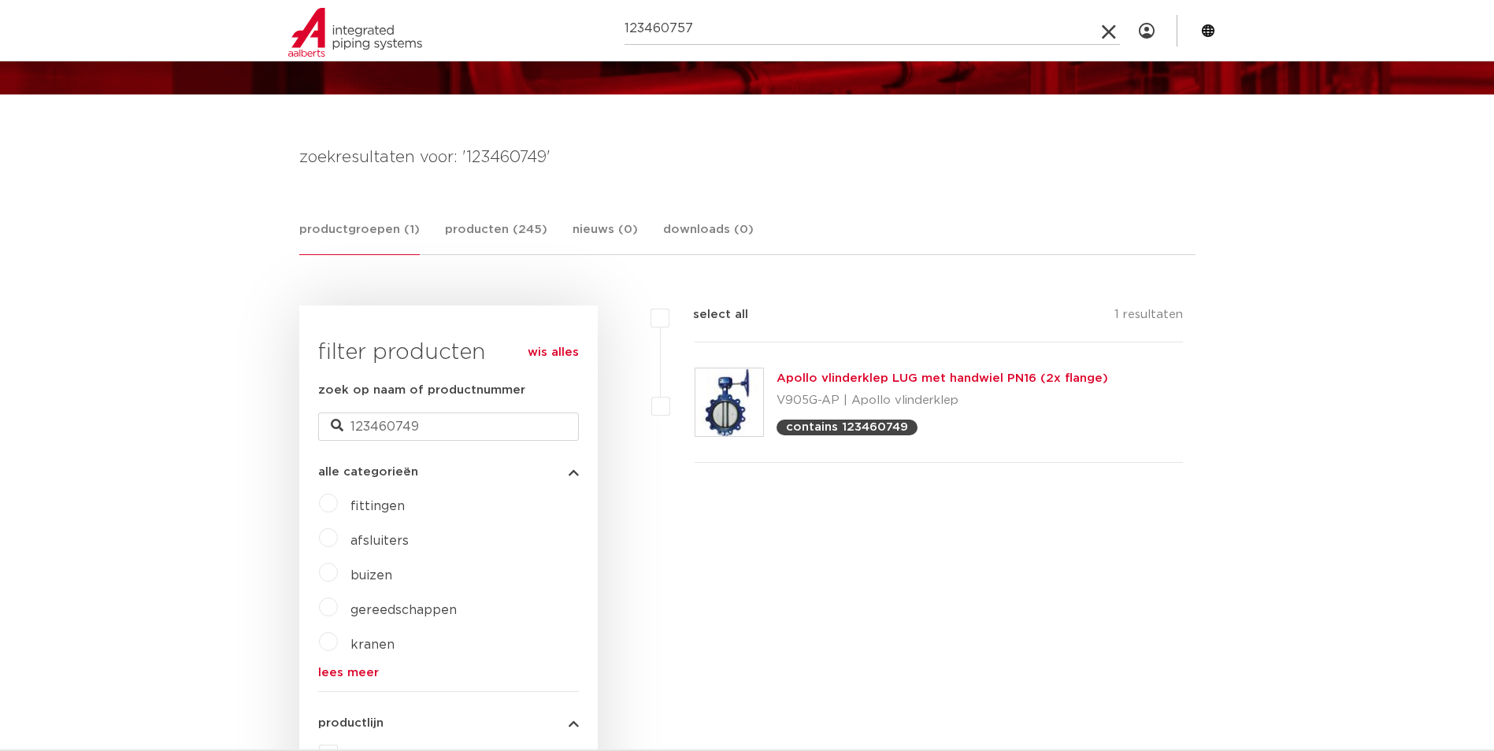
type input "123460757"
click button "Zoeken" at bounding box center [0, 0] width 0 height 0
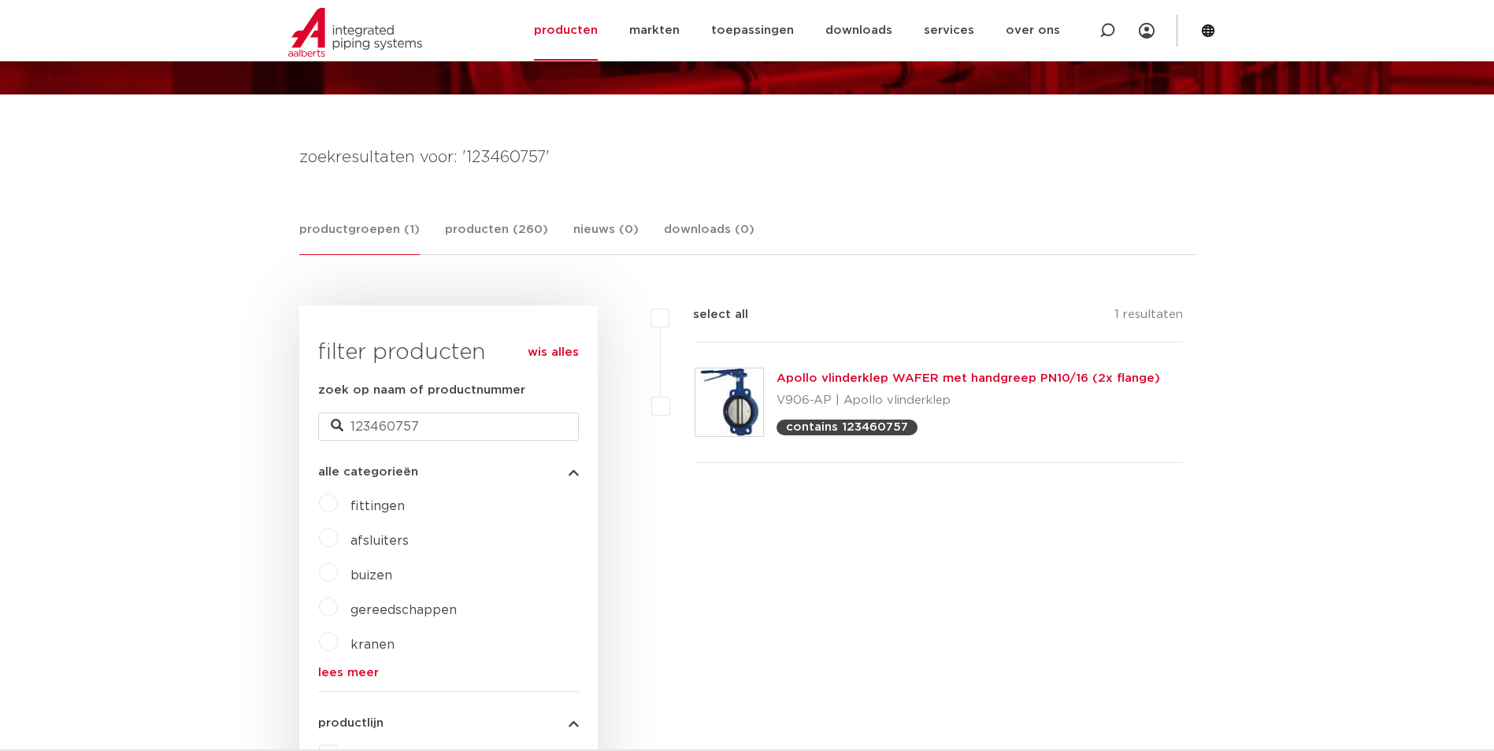
drag, startPoint x: 828, startPoint y: 398, endPoint x: 777, endPoint y: 394, distance: 51.3
click at [777, 394] on p "V906-AP | Apollo vlinderklep" at bounding box center [967, 400] width 383 height 25
copy p "V906-AP"
drag, startPoint x: 1100, startPoint y: 30, endPoint x: 1087, endPoint y: 39, distance: 15.9
click at [1100, 30] on icon at bounding box center [1107, 31] width 16 height 16
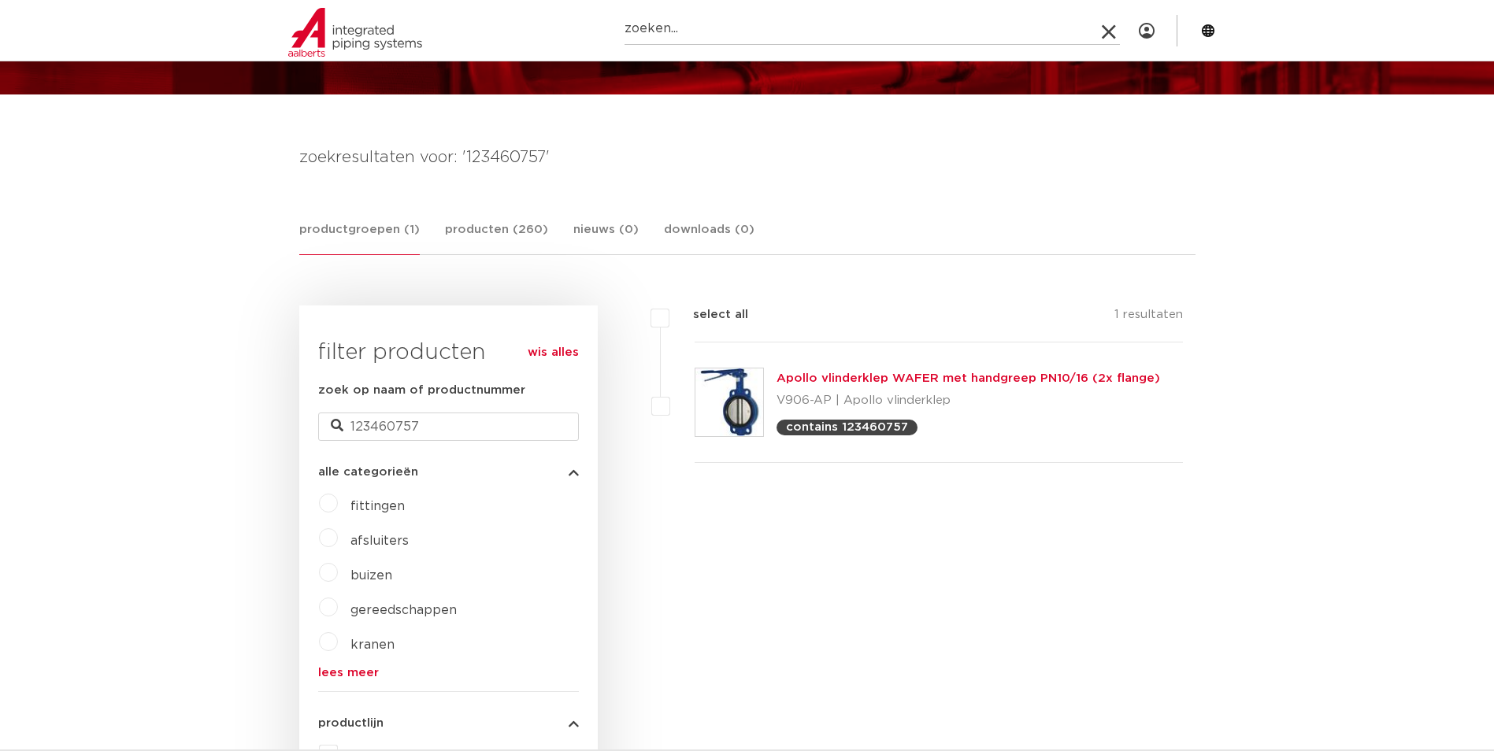
paste input "123460764"
type input "123460764"
click button "Zoeken" at bounding box center [0, 0] width 0 height 0
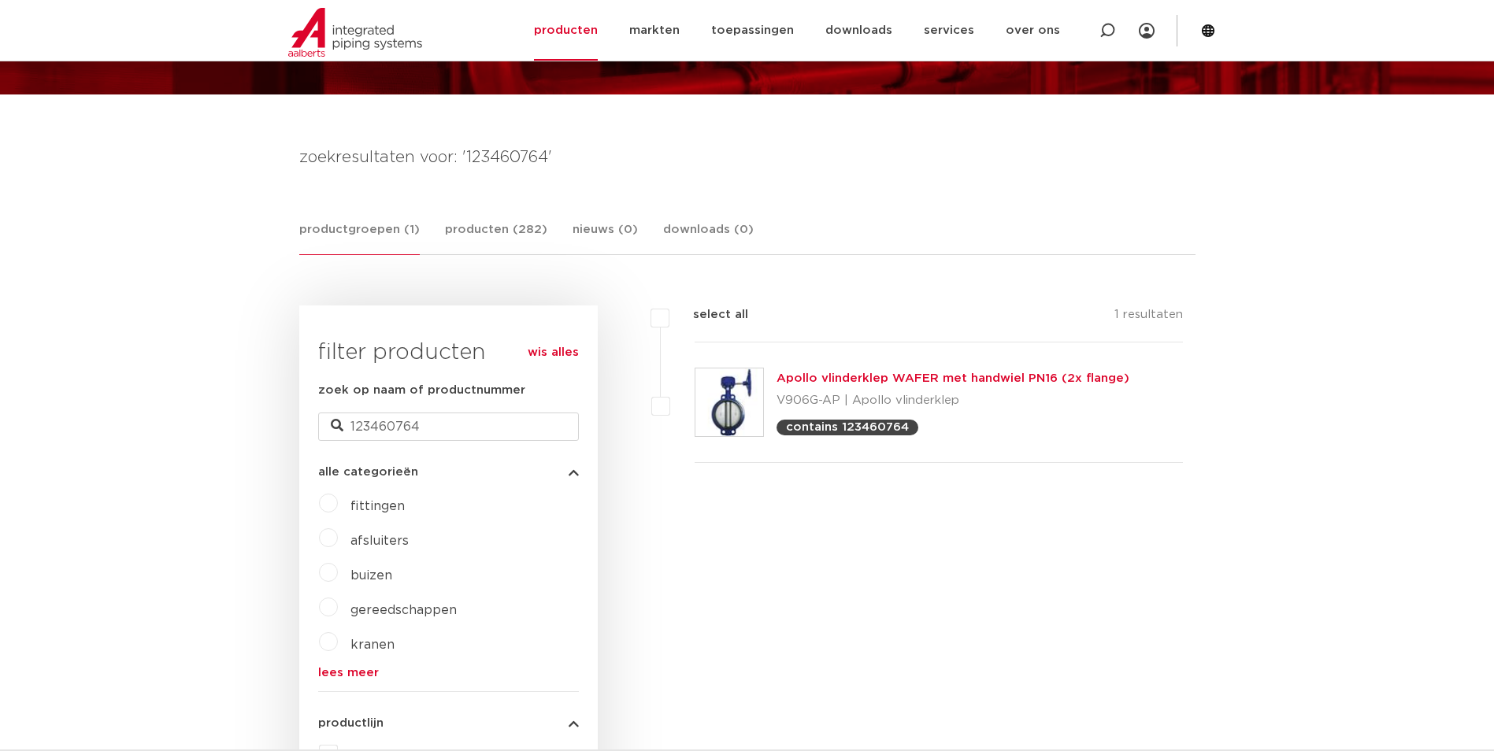
drag, startPoint x: 839, startPoint y: 400, endPoint x: 795, endPoint y: 413, distance: 45.3
click at [780, 402] on p "V906G-AP | Apollo vlinderklep" at bounding box center [952, 400] width 353 height 25
copy p "V906G-AP"
click at [1112, 26] on icon at bounding box center [1107, 31] width 16 height 16
paste input "150014"
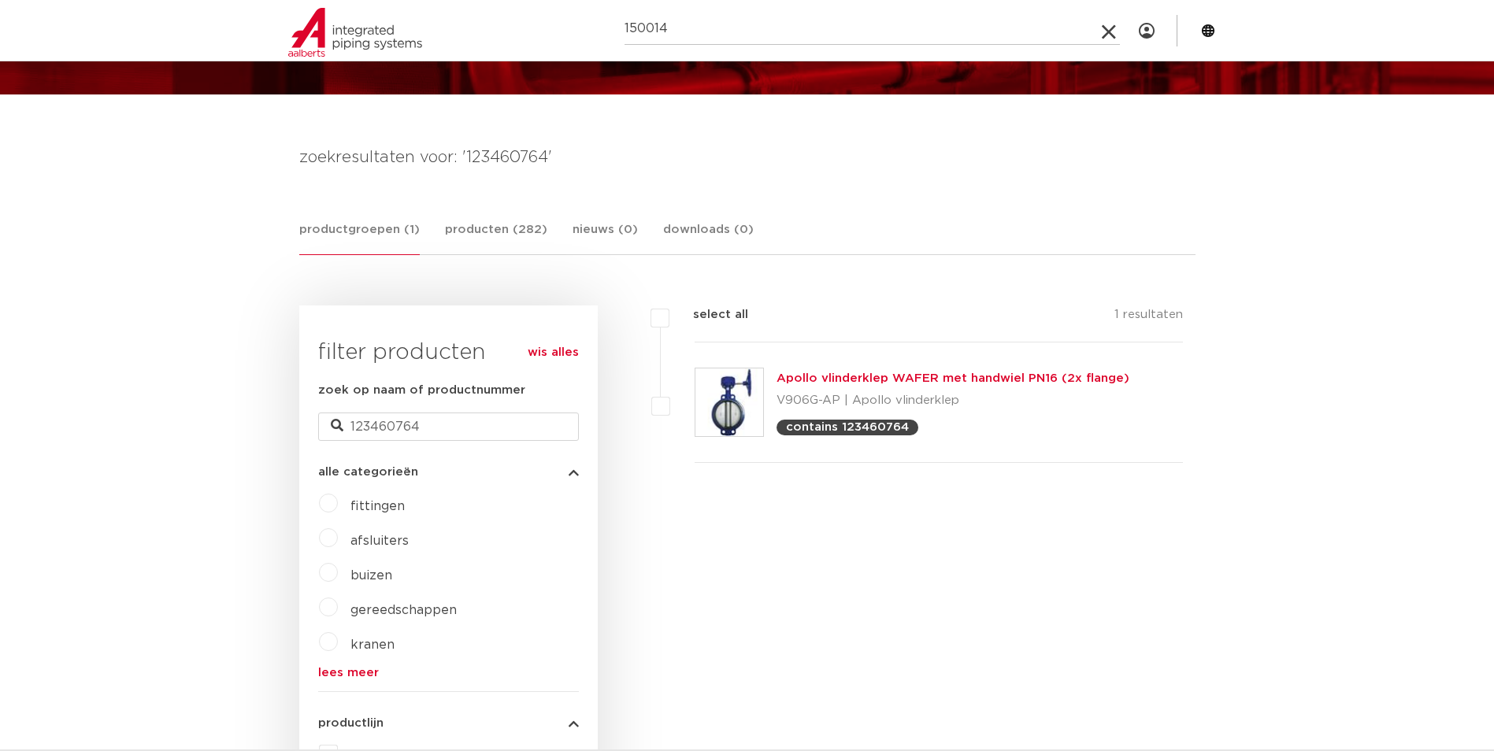
type input "150014"
click button "Zoeken" at bounding box center [0, 0] width 0 height 0
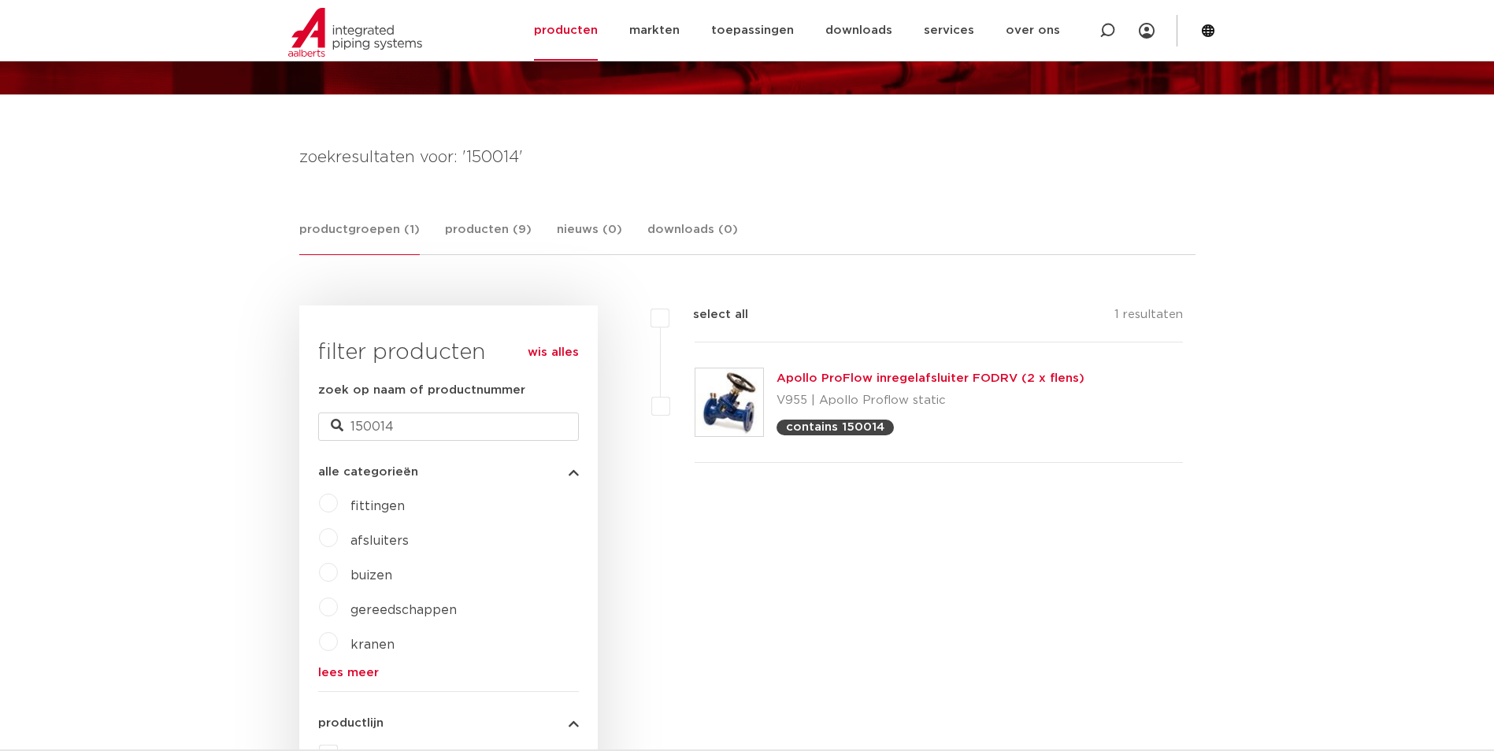
drag, startPoint x: 794, startPoint y: 394, endPoint x: 771, endPoint y: 394, distance: 22.8
click at [771, 394] on div "Apollo ProFlow inregelafsluiter FODRV (2 x flens) V955 | Apollo Proflow static …" at bounding box center [938, 403] width 489 height 120
click at [811, 406] on p "V955 | Apollo Proflow static" at bounding box center [930, 400] width 308 height 25
drag, startPoint x: 806, startPoint y: 404, endPoint x: 780, endPoint y: 402, distance: 26.9
click at [780, 402] on p "V955 | Apollo Proflow static" at bounding box center [930, 400] width 308 height 25
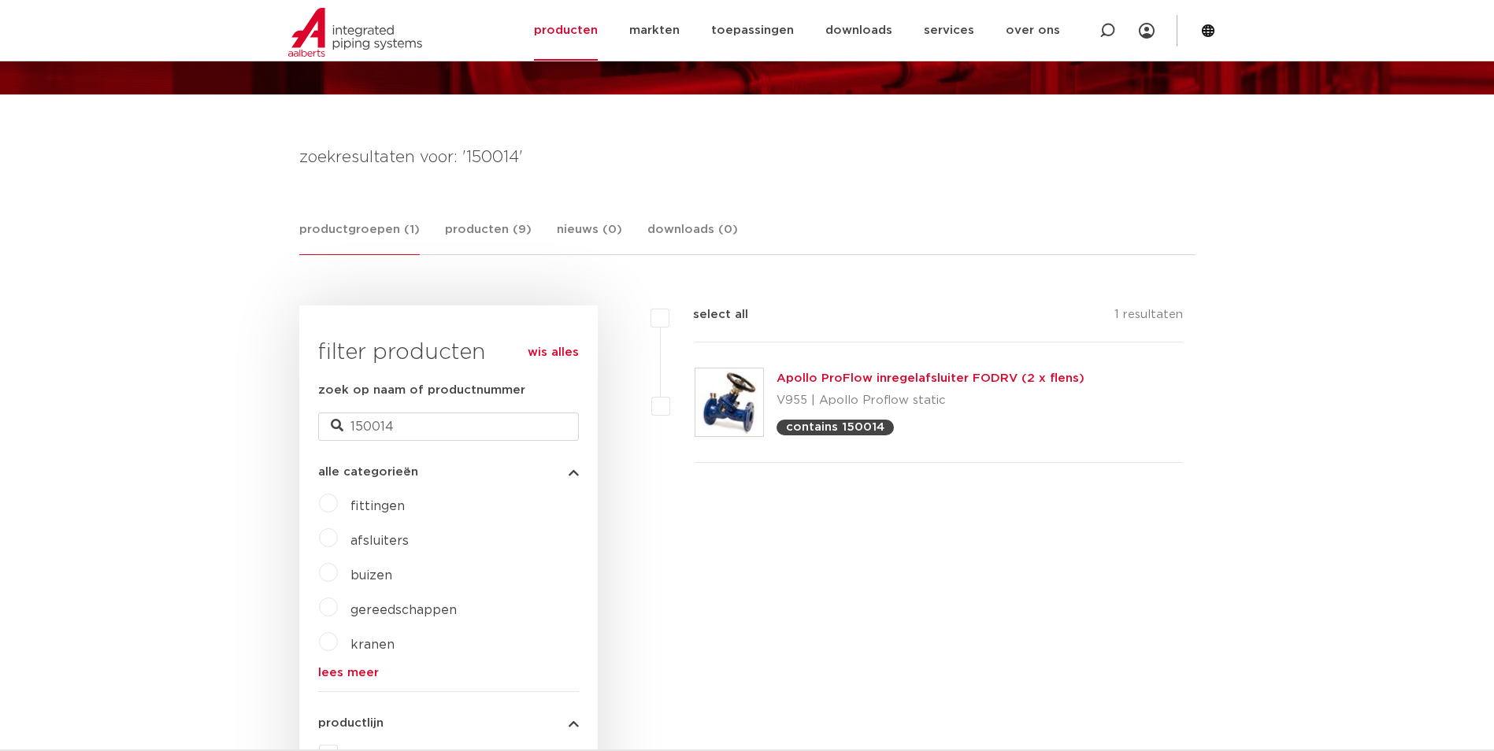
copy p "V955"
